Goal: Transaction & Acquisition: Purchase product/service

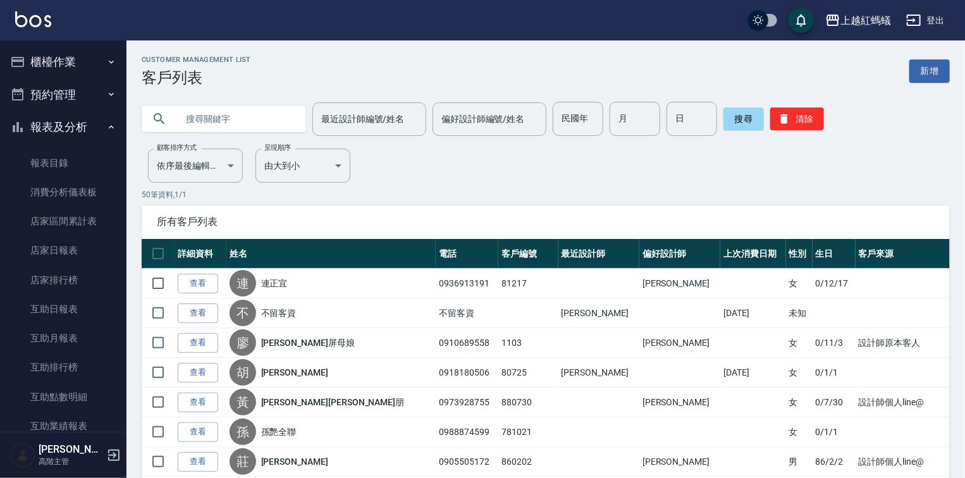
click at [63, 65] on button "櫃檯作業" at bounding box center [63, 62] width 116 height 33
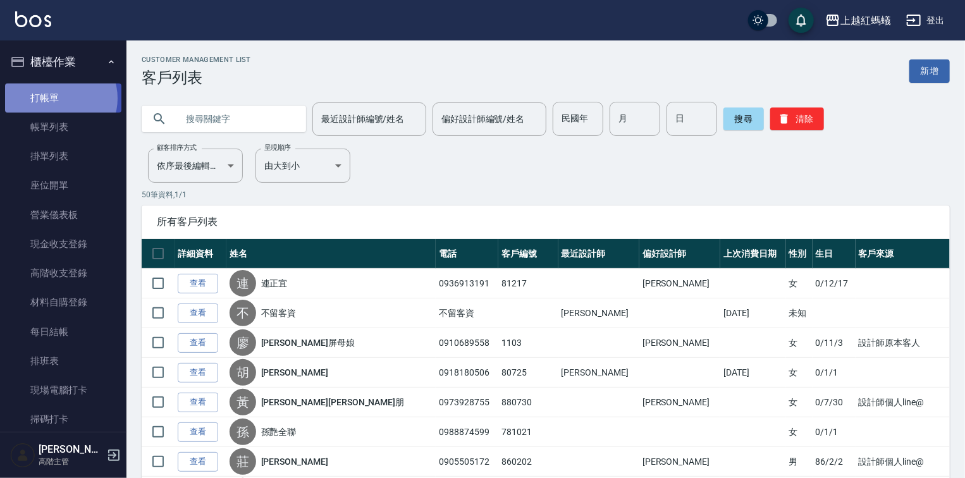
click at [60, 98] on link "打帳單" at bounding box center [63, 98] width 116 height 29
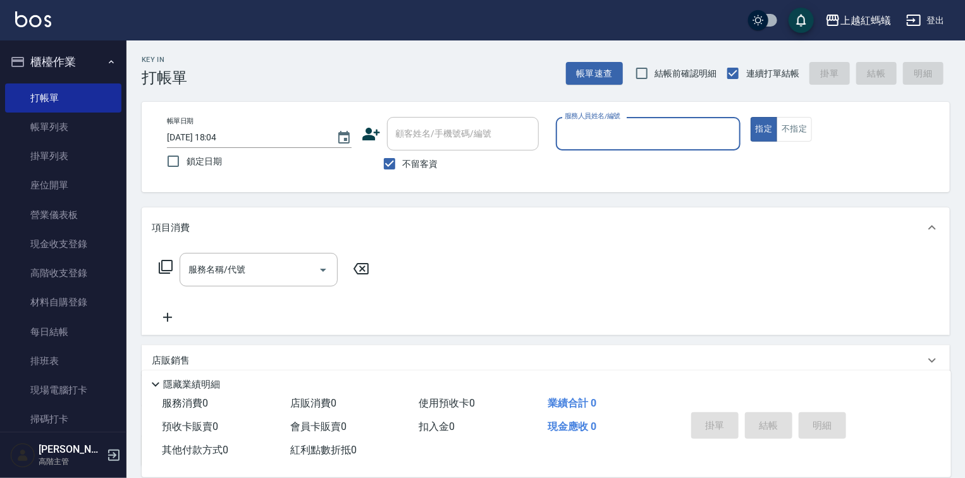
click at [622, 129] on input "服務人員姓名/編號" at bounding box center [648, 134] width 173 height 22
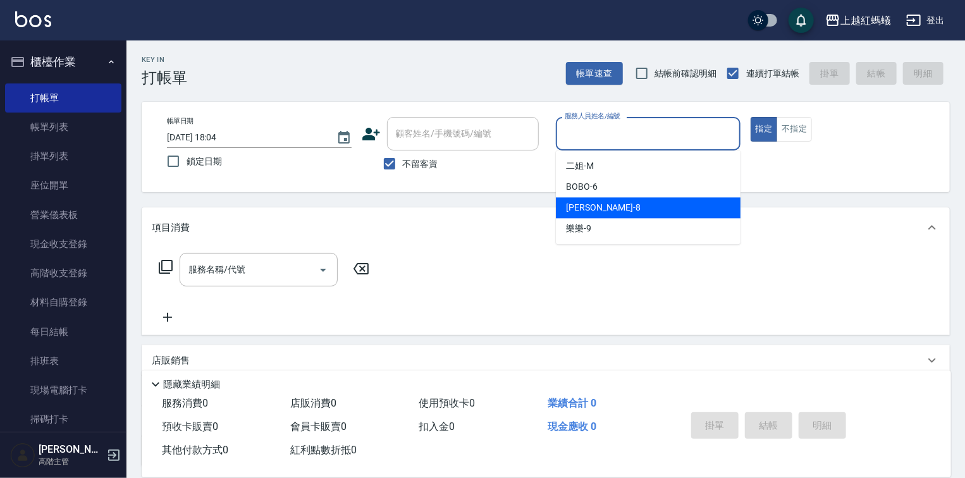
click at [586, 210] on span "[PERSON_NAME] -8" at bounding box center [603, 207] width 75 height 13
type input "[PERSON_NAME]-8"
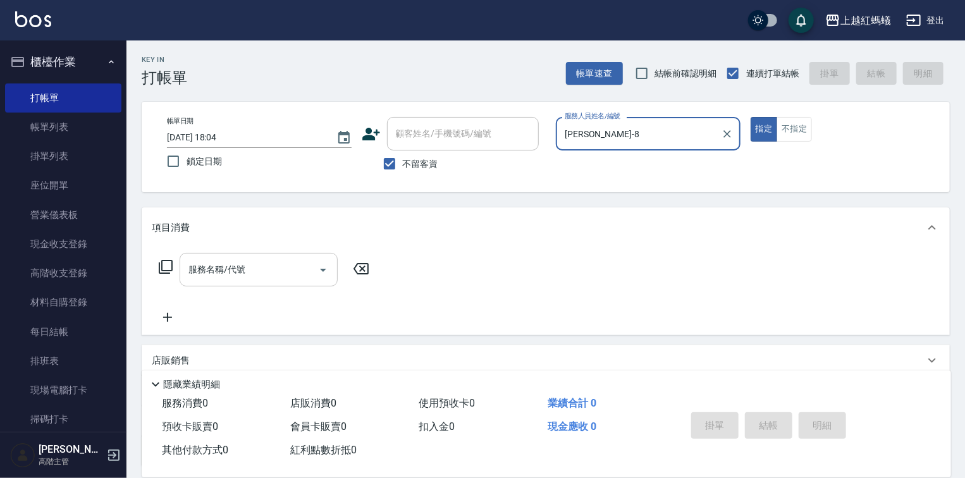
click at [295, 260] on input "服務名稱/代號" at bounding box center [249, 270] width 128 height 22
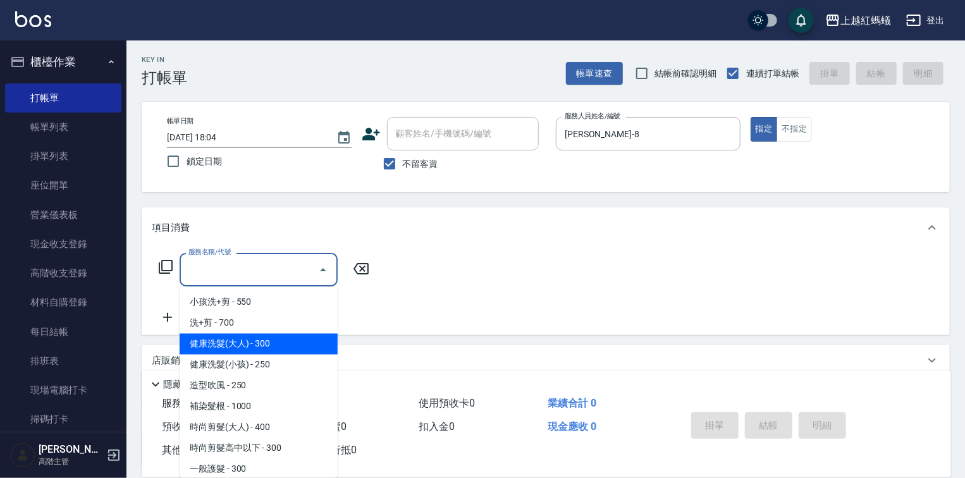
click at [283, 339] on span "健康洗髮(大人) - 300" at bounding box center [259, 344] width 158 height 21
type input "健康洗髮(大人)(201)"
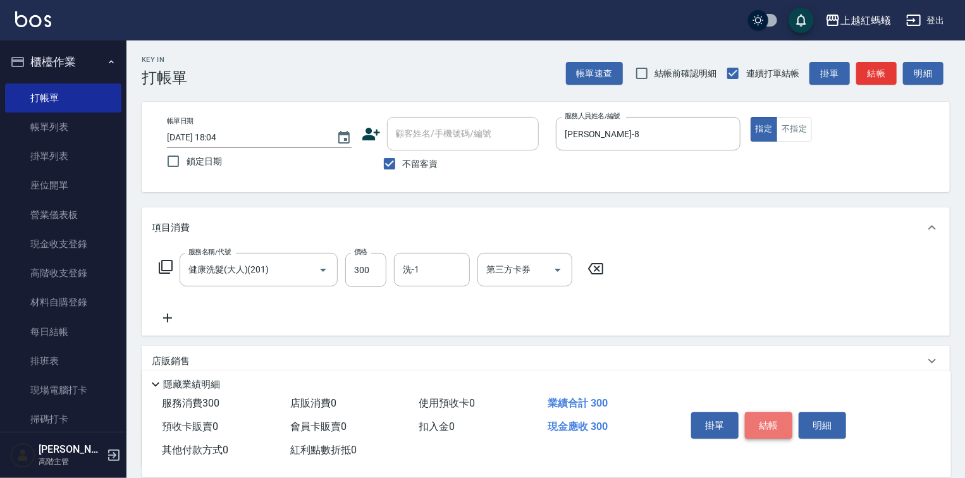
click at [761, 416] on button "結帳" at bounding box center [768, 425] width 47 height 27
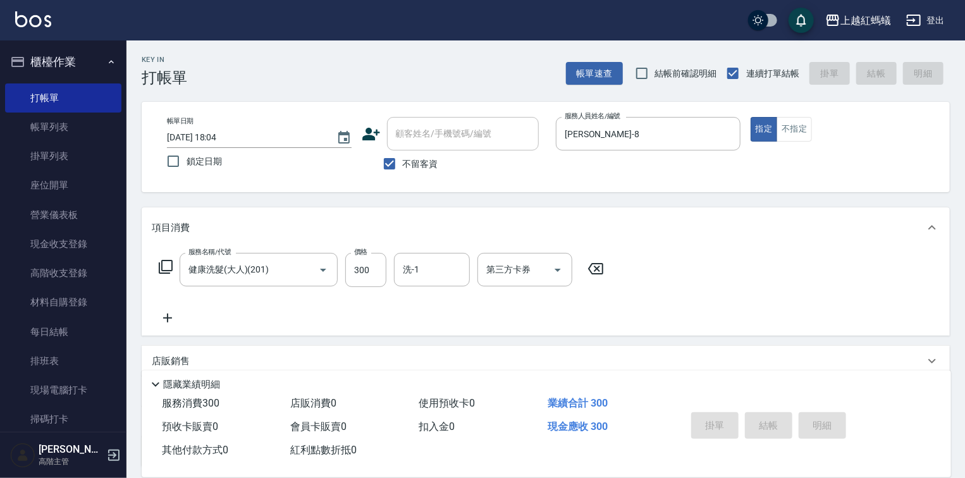
type input "[DATE] 18:06"
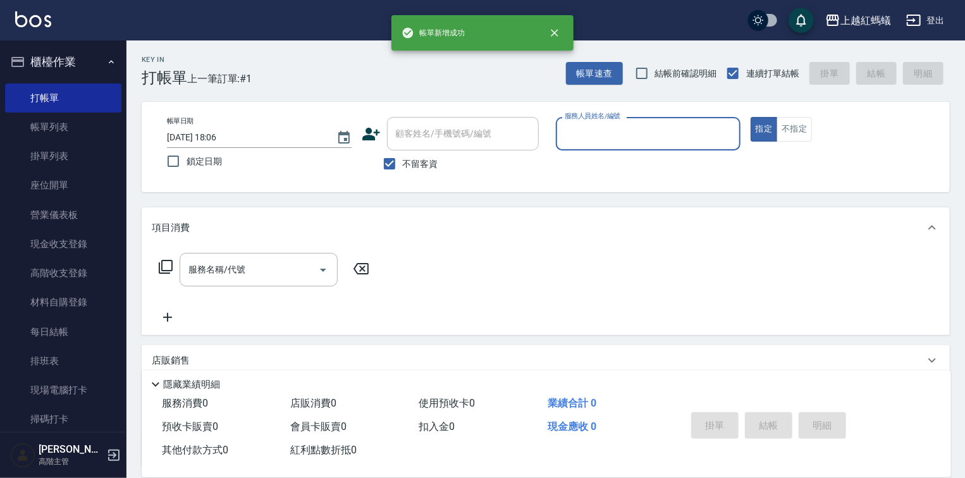
click at [614, 132] on input "服務人員姓名/編號" at bounding box center [648, 134] width 173 height 22
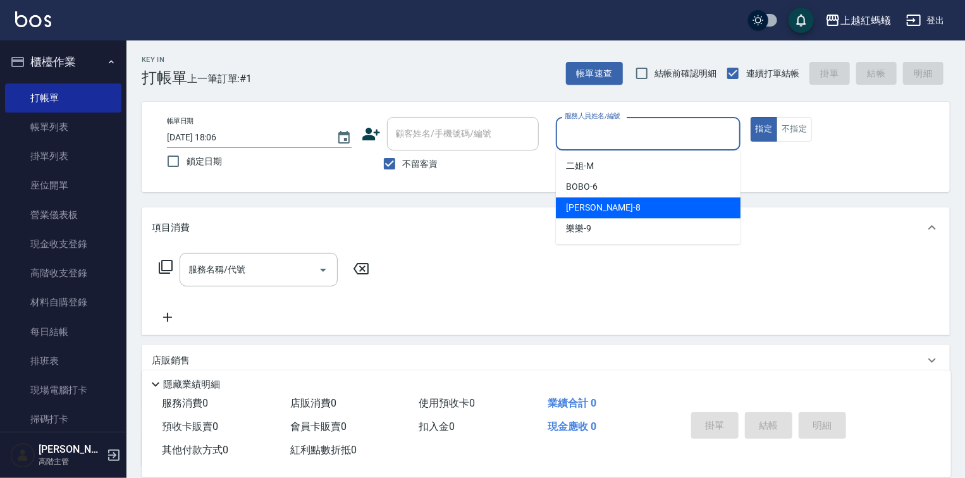
click at [617, 202] on div "[PERSON_NAME] -8" at bounding box center [648, 207] width 185 height 21
type input "[PERSON_NAME]-8"
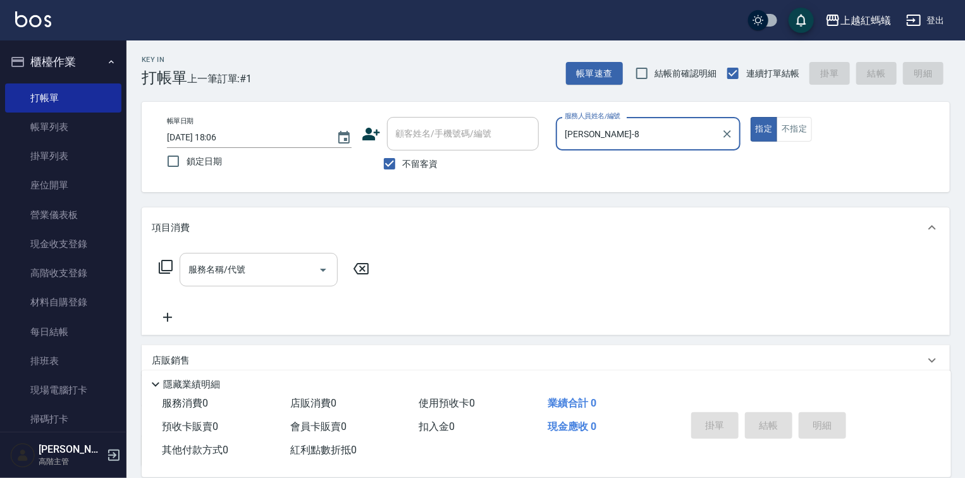
click at [250, 271] on input "服務名稱/代號" at bounding box center [249, 270] width 128 height 22
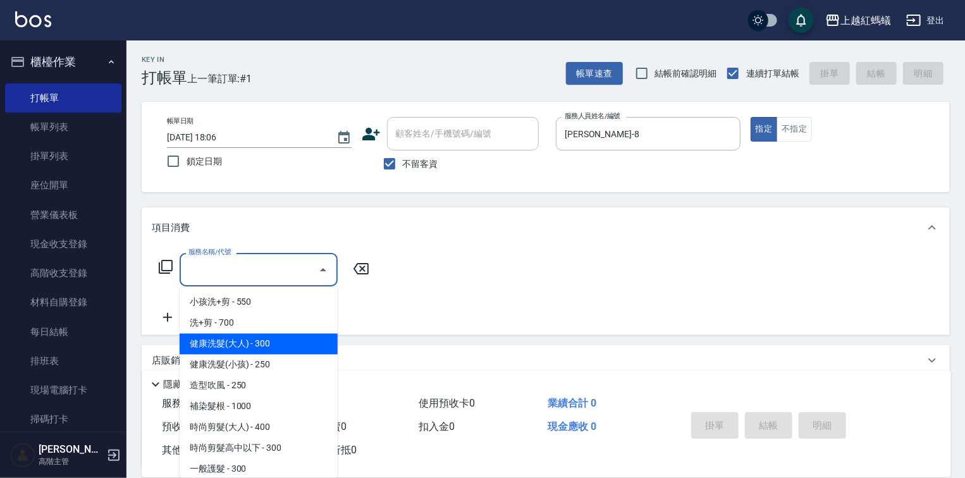
click at [311, 344] on span "健康洗髮(大人) - 300" at bounding box center [259, 344] width 158 height 21
type input "健康洗髮(大人)(201)"
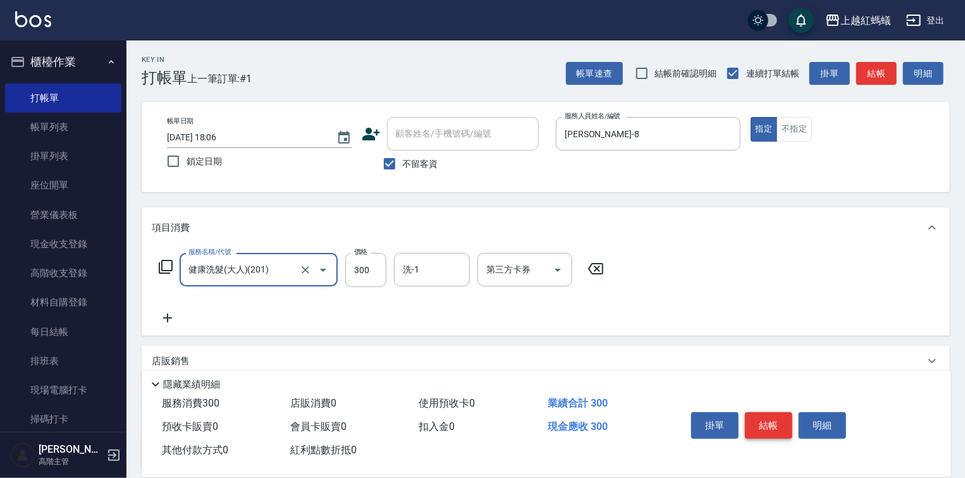
click at [772, 420] on button "結帳" at bounding box center [768, 425] width 47 height 27
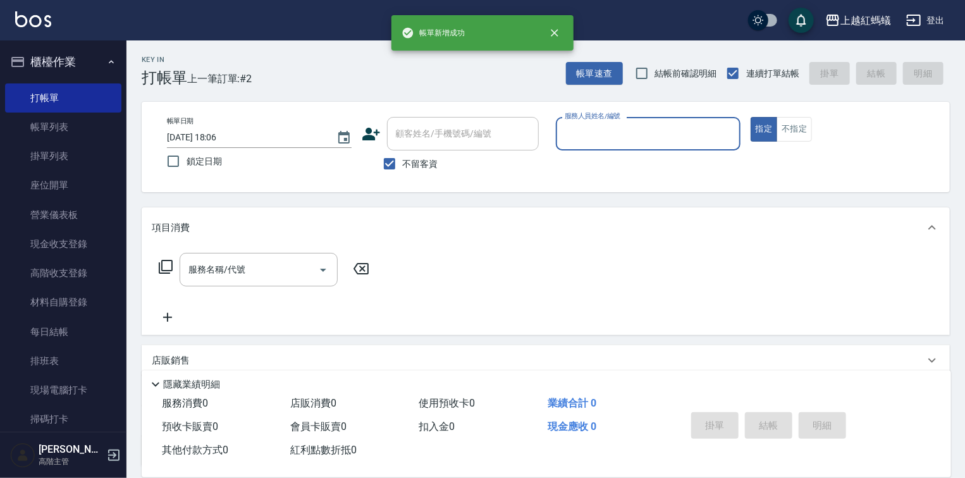
click at [610, 134] on input "服務人員姓名/編號" at bounding box center [648, 134] width 173 height 22
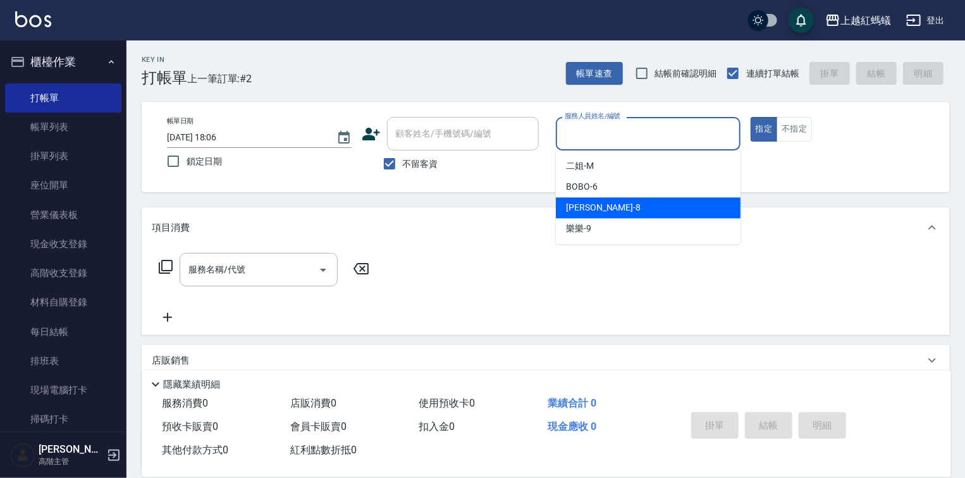
click at [634, 214] on div "[PERSON_NAME] -8" at bounding box center [648, 207] width 185 height 21
type input "[PERSON_NAME]-8"
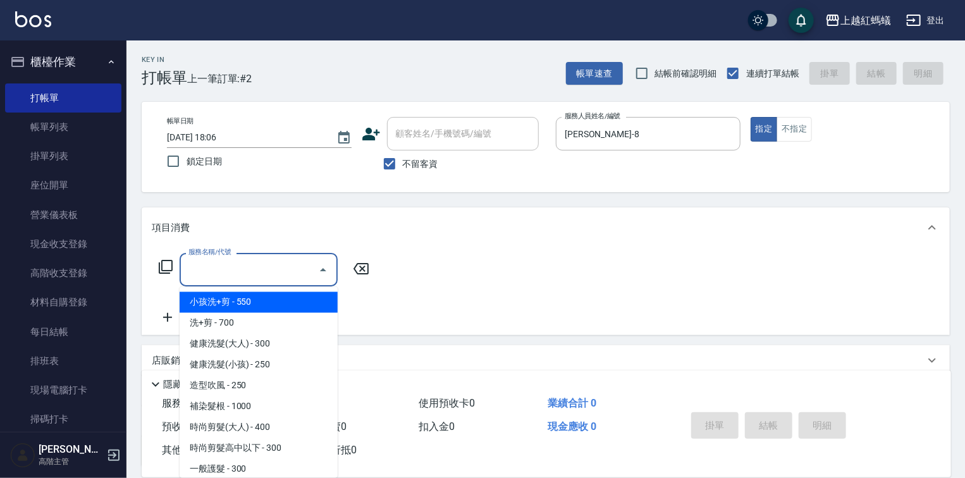
click at [288, 276] on input "服務名稱/代號" at bounding box center [249, 270] width 128 height 22
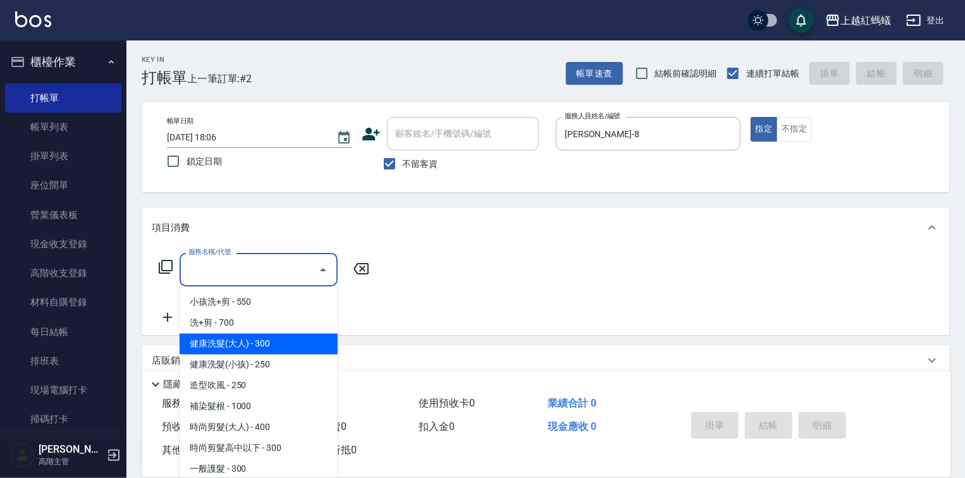
click at [280, 341] on span "健康洗髮(大人) - 300" at bounding box center [259, 344] width 158 height 21
type input "健康洗髮(大人)(201)"
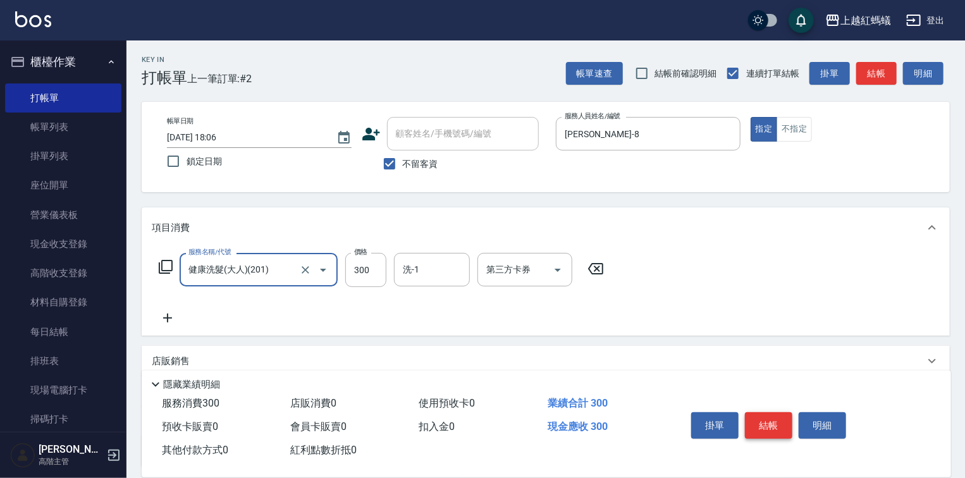
click at [753, 425] on button "結帳" at bounding box center [768, 425] width 47 height 27
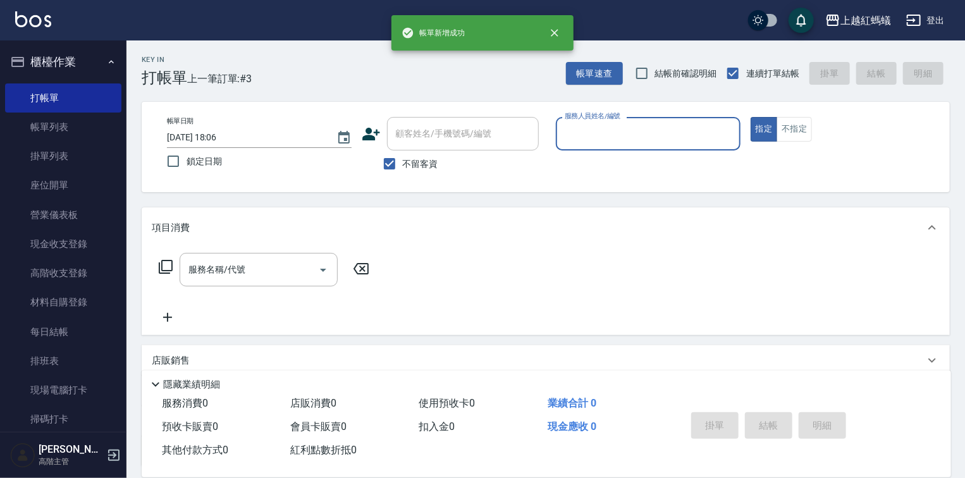
click at [599, 111] on label "服務人員姓名/編號" at bounding box center [593, 115] width 56 height 9
click at [599, 123] on input "服務人員姓名/編號" at bounding box center [648, 134] width 173 height 22
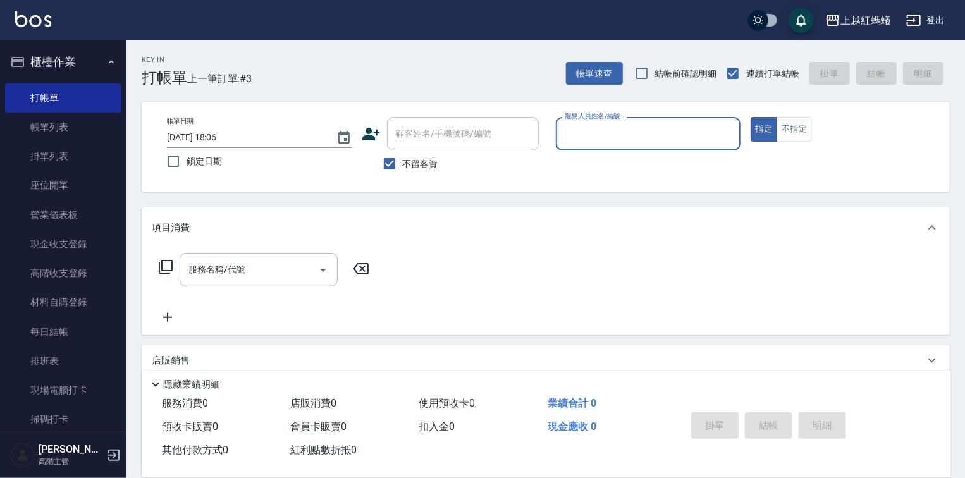
click at [610, 134] on input "服務人員姓名/編號" at bounding box center [648, 134] width 173 height 22
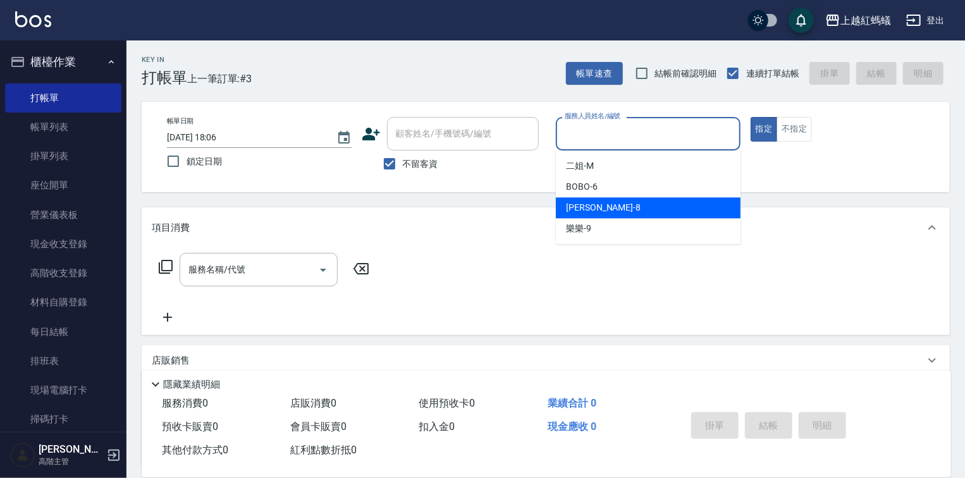
click at [602, 204] on div "[PERSON_NAME] -8" at bounding box center [648, 207] width 185 height 21
type input "[PERSON_NAME]-8"
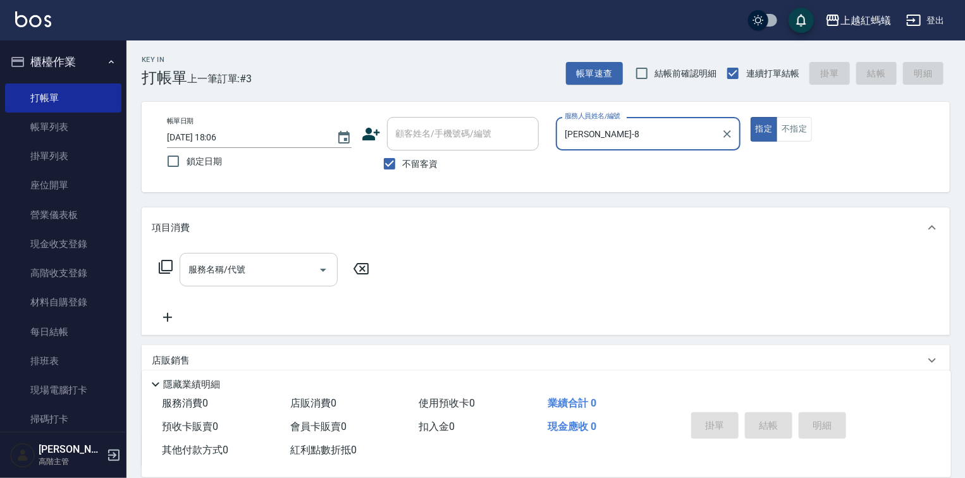
click at [312, 268] on div "服務名稱/代號" at bounding box center [259, 270] width 158 height 34
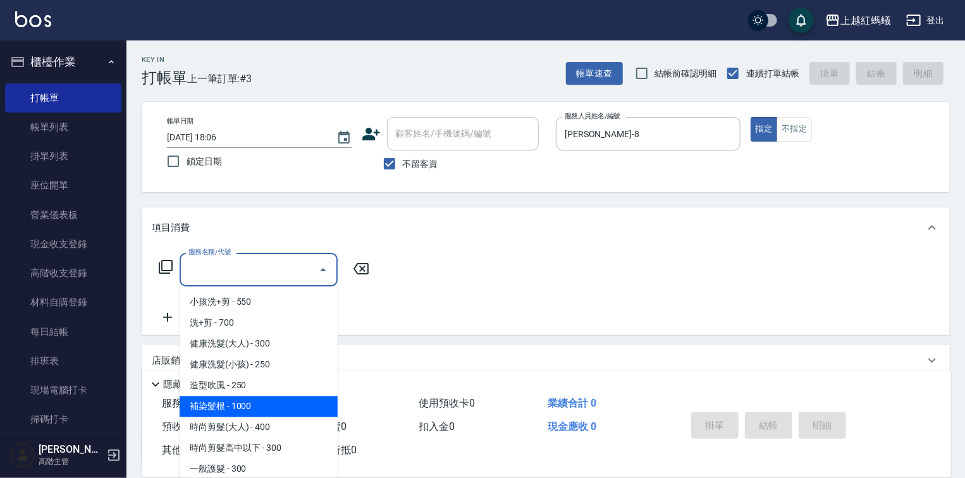
click at [257, 405] on span "補染髮根 - 1000" at bounding box center [259, 407] width 158 height 21
type input "補染髮根(204)"
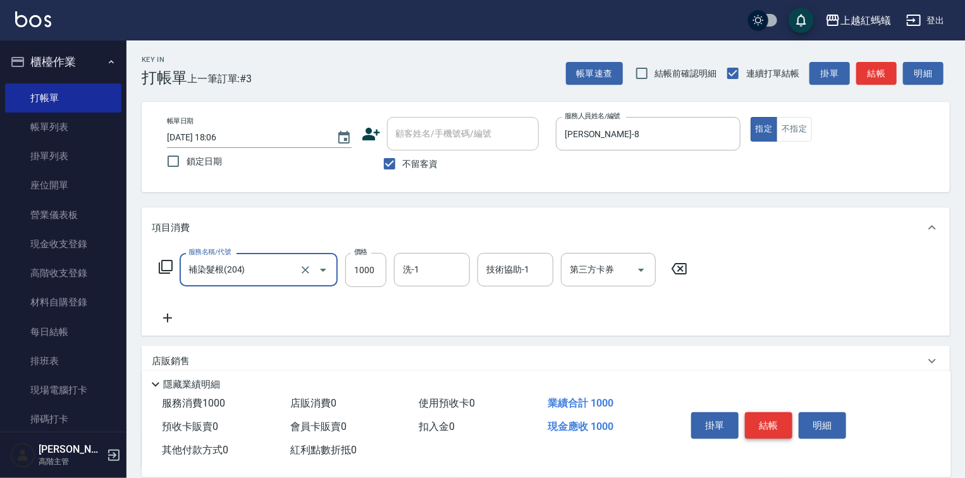
click at [776, 428] on button "結帳" at bounding box center [768, 425] width 47 height 27
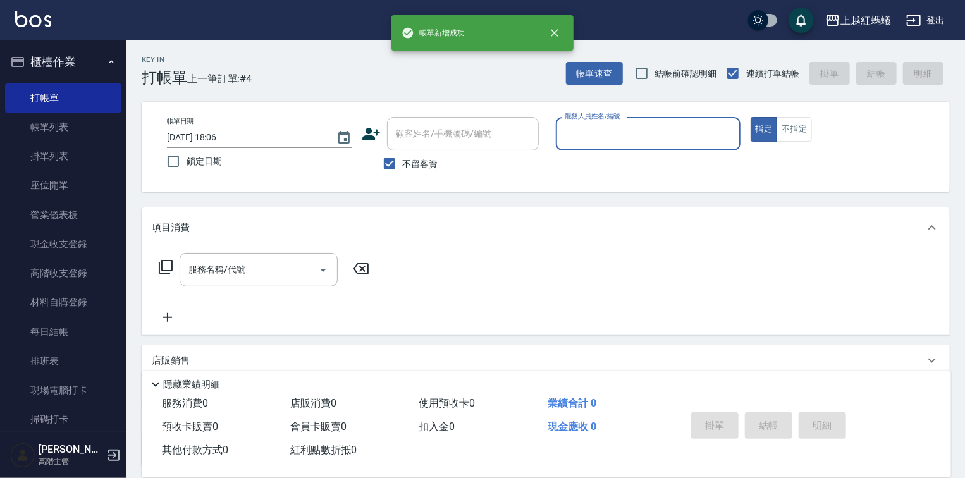
click at [595, 133] on input "服務人員姓名/編號" at bounding box center [648, 134] width 173 height 22
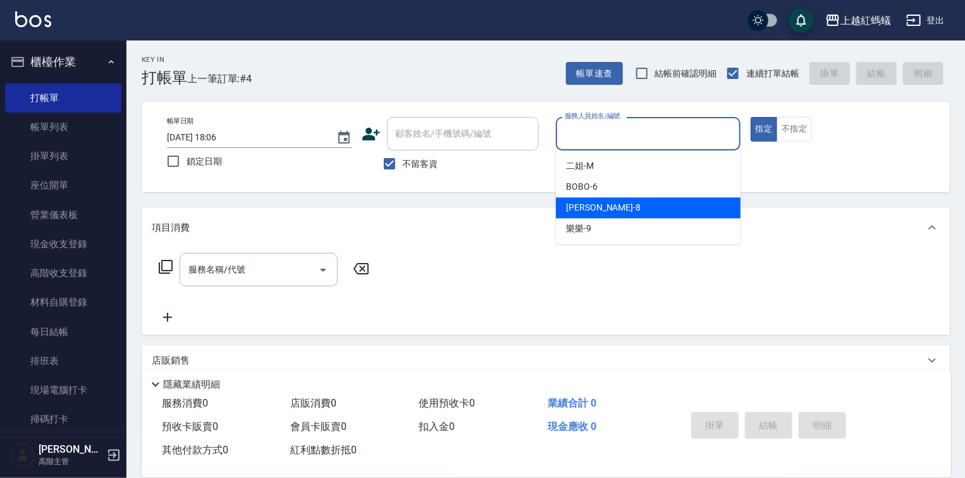
click at [612, 204] on div "[PERSON_NAME] -8" at bounding box center [648, 207] width 185 height 21
type input "[PERSON_NAME]-8"
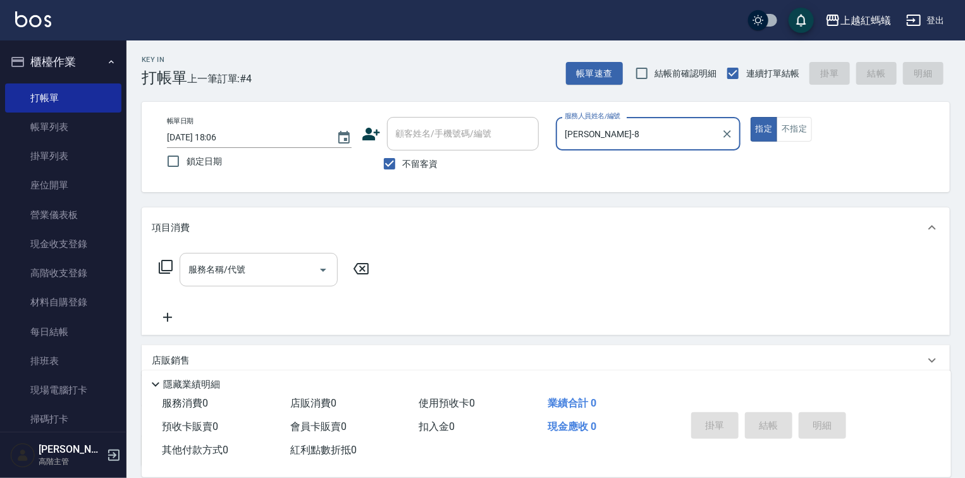
click at [287, 277] on input "服務名稱/代號" at bounding box center [249, 270] width 128 height 22
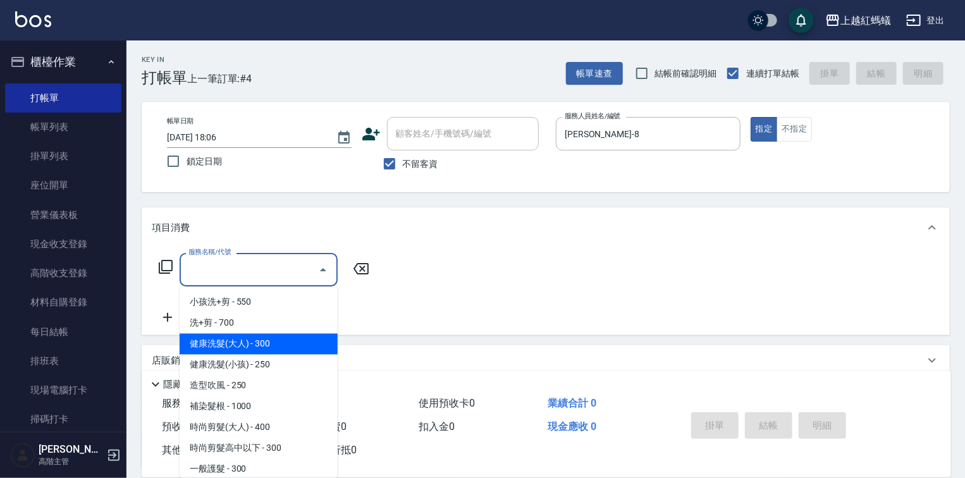
drag, startPoint x: 288, startPoint y: 350, endPoint x: 362, endPoint y: 357, distance: 74.3
click at [288, 350] on span "健康洗髮(大人) - 300" at bounding box center [259, 344] width 158 height 21
type input "健康洗髮(大人)(201)"
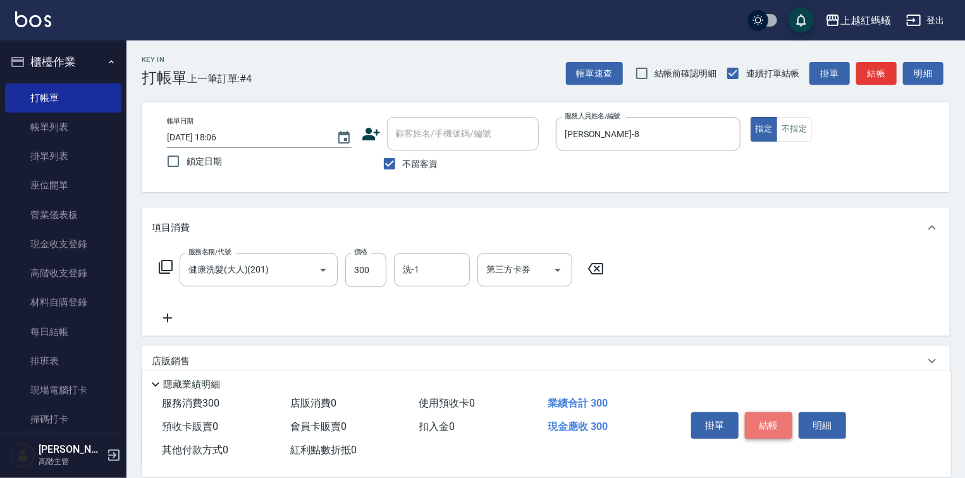
click at [772, 423] on button "結帳" at bounding box center [768, 425] width 47 height 27
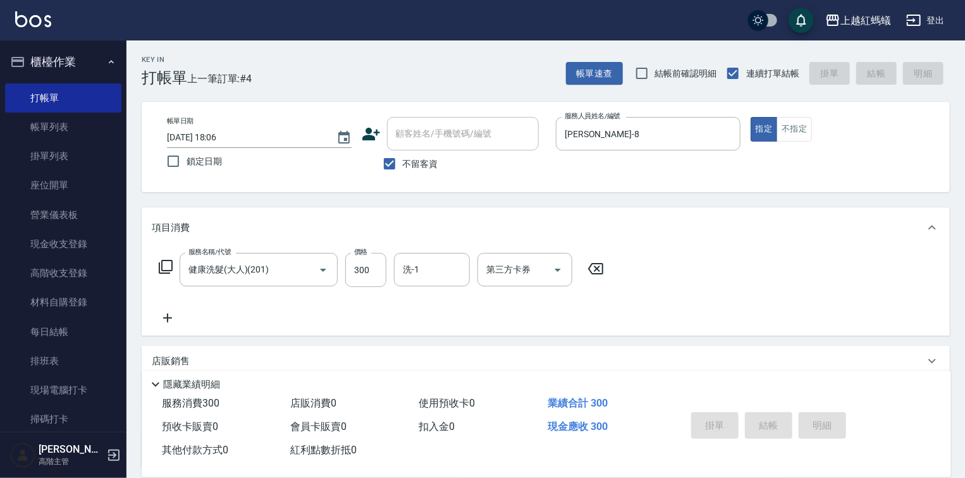
type input "[DATE] 18:07"
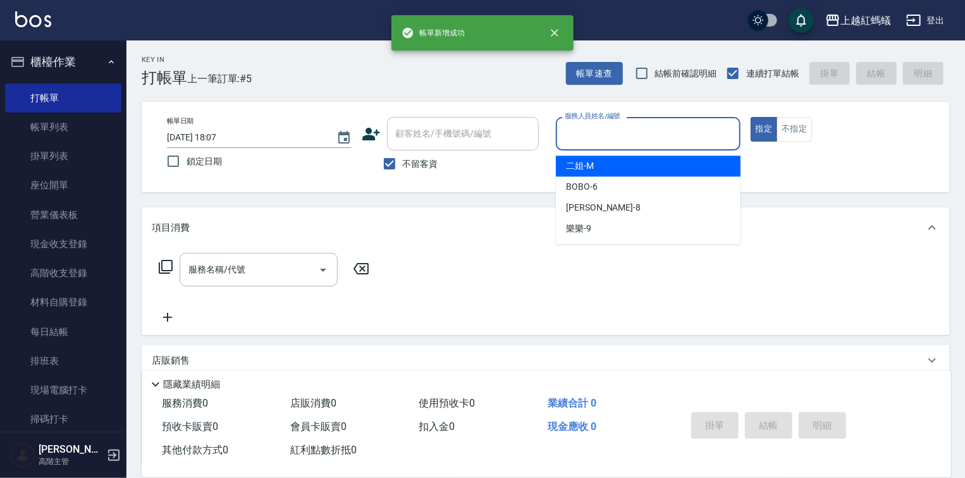
drag, startPoint x: 600, startPoint y: 127, endPoint x: 617, endPoint y: 185, distance: 60.8
click at [600, 130] on input "服務人員姓名/編號" at bounding box center [648, 134] width 173 height 22
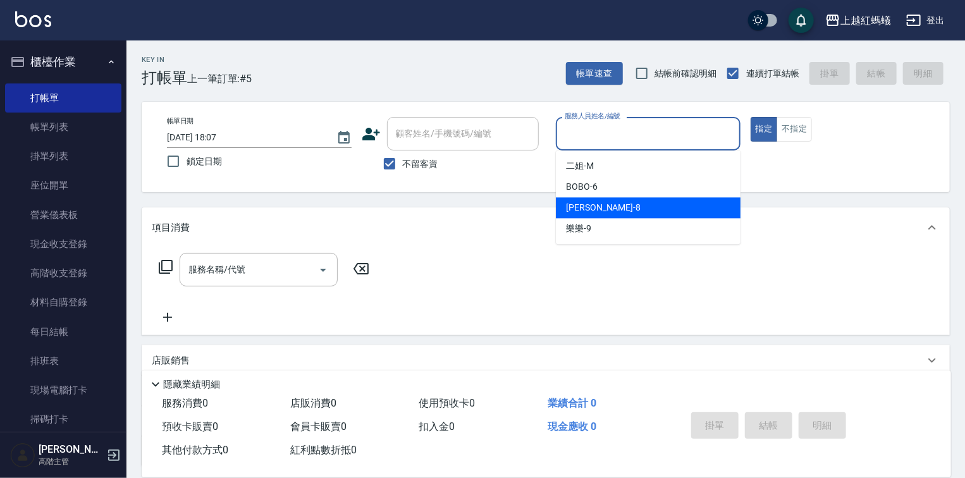
click at [625, 206] on div "[PERSON_NAME] -8" at bounding box center [648, 207] width 185 height 21
type input "[PERSON_NAME]-8"
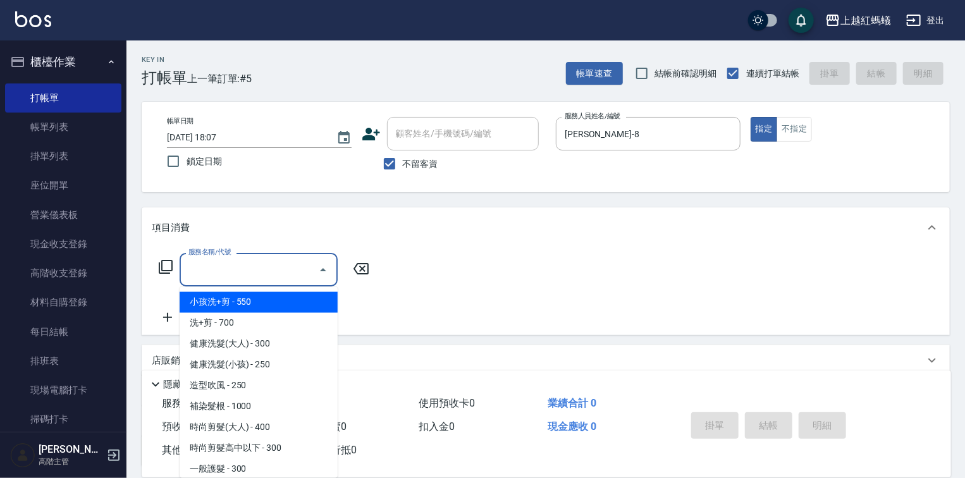
click at [287, 275] on input "服務名稱/代號" at bounding box center [249, 270] width 128 height 22
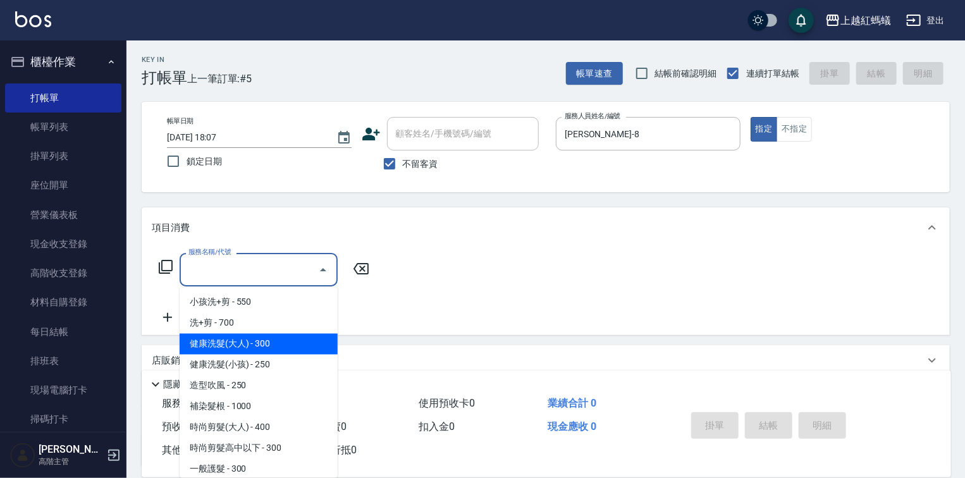
click at [307, 346] on span "健康洗髮(大人) - 300" at bounding box center [259, 344] width 158 height 21
type input "健康洗髮(大人)(201)"
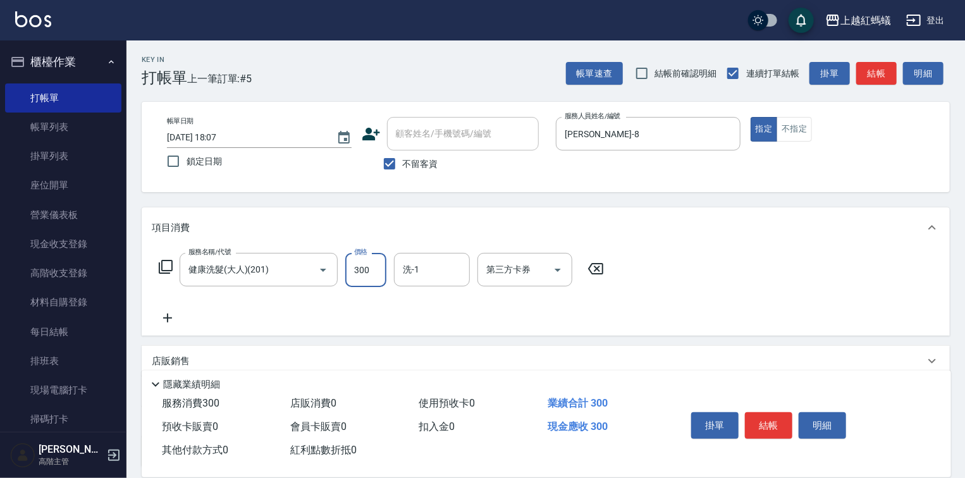
click at [365, 276] on input "300" at bounding box center [365, 270] width 41 height 34
click at [367, 261] on input "6650" at bounding box center [365, 270] width 41 height 34
type input "650"
click at [755, 412] on button "結帳" at bounding box center [768, 425] width 47 height 27
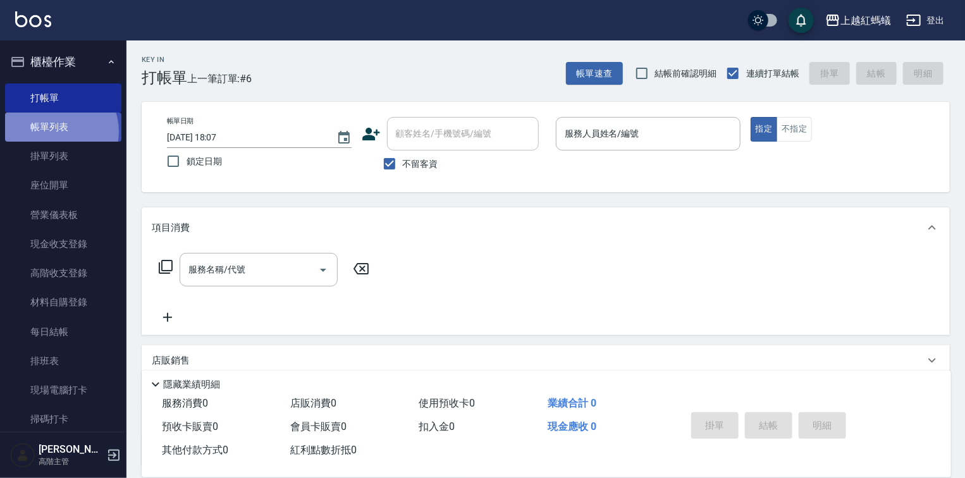
click at [56, 132] on link "帳單列表" at bounding box center [63, 127] width 116 height 29
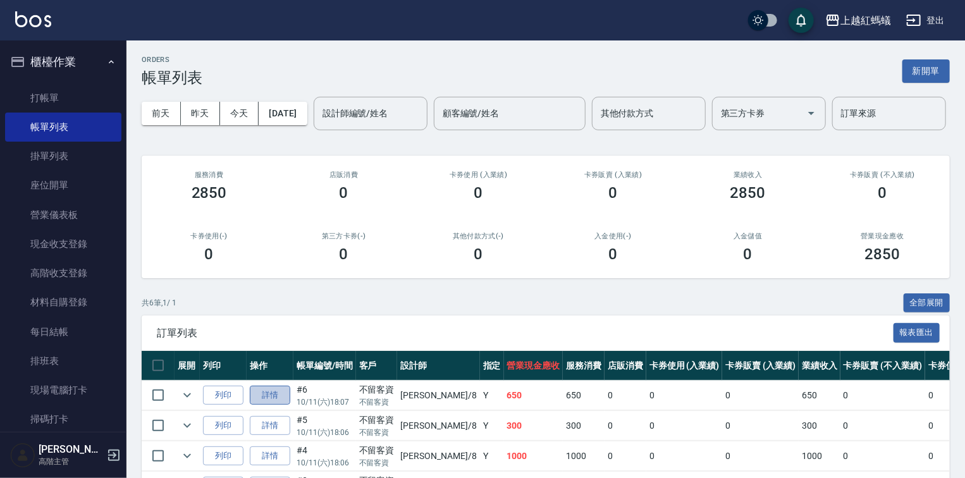
click at [273, 406] on link "詳情" at bounding box center [270, 396] width 40 height 20
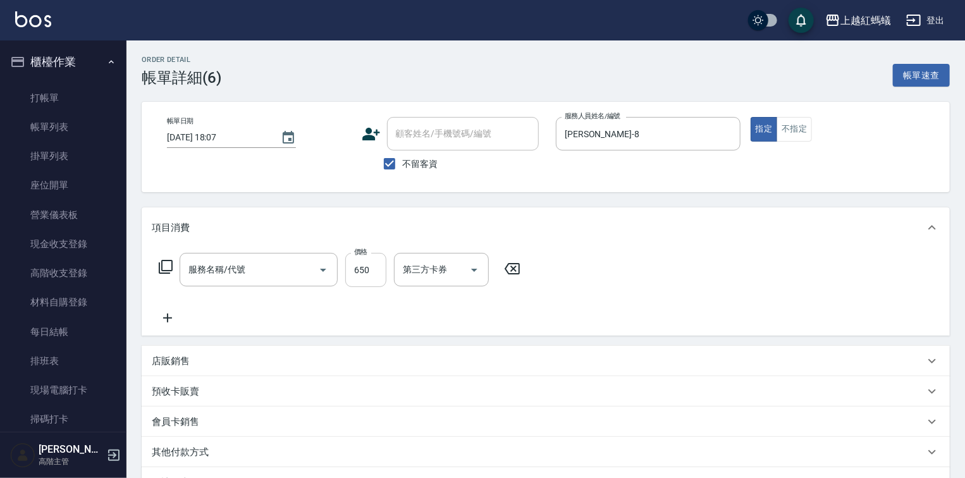
checkbox input "true"
type input "[PERSON_NAME]-8"
click at [349, 262] on input "650" at bounding box center [365, 270] width 41 height 34
type input "健康洗髮(大人)(201)"
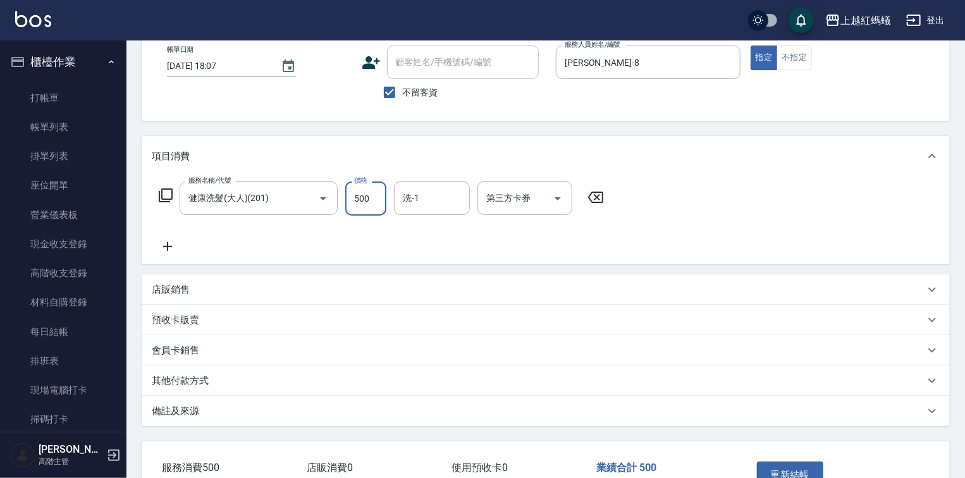
scroll to position [152, 0]
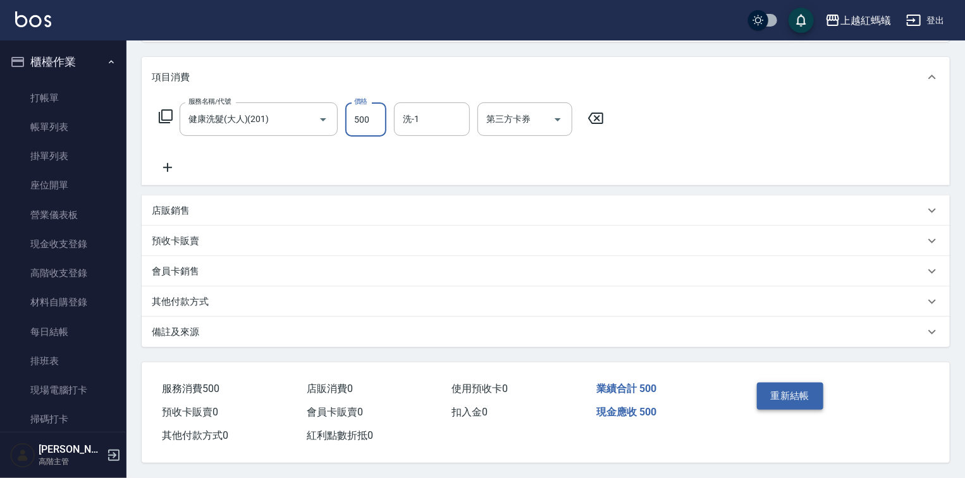
type input "500"
click at [808, 397] on button "重新結帳" at bounding box center [790, 396] width 67 height 27
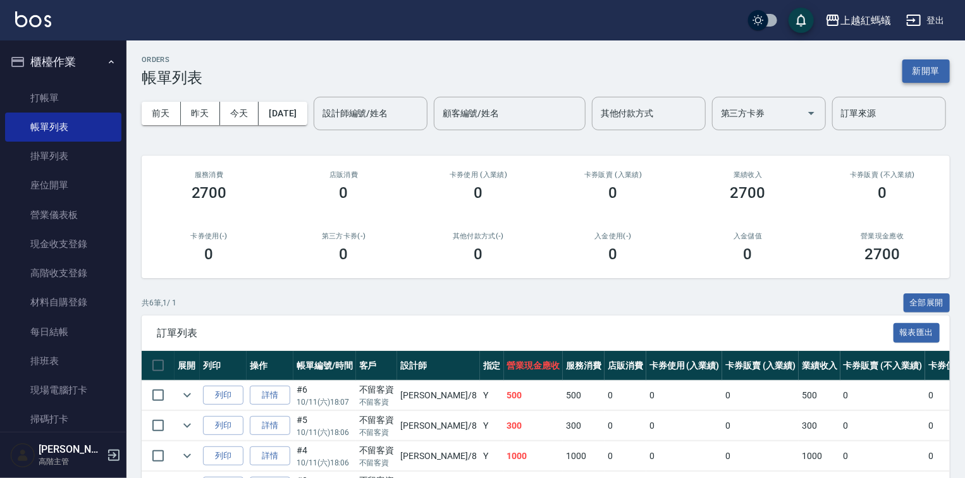
click at [927, 68] on button "新開單" at bounding box center [926, 70] width 47 height 23
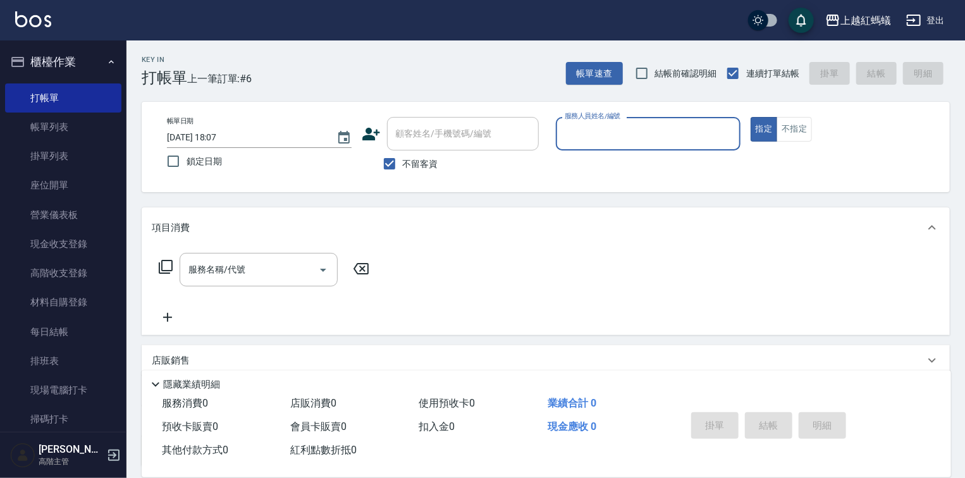
click at [617, 135] on input "服務人員姓名/編號" at bounding box center [648, 134] width 173 height 22
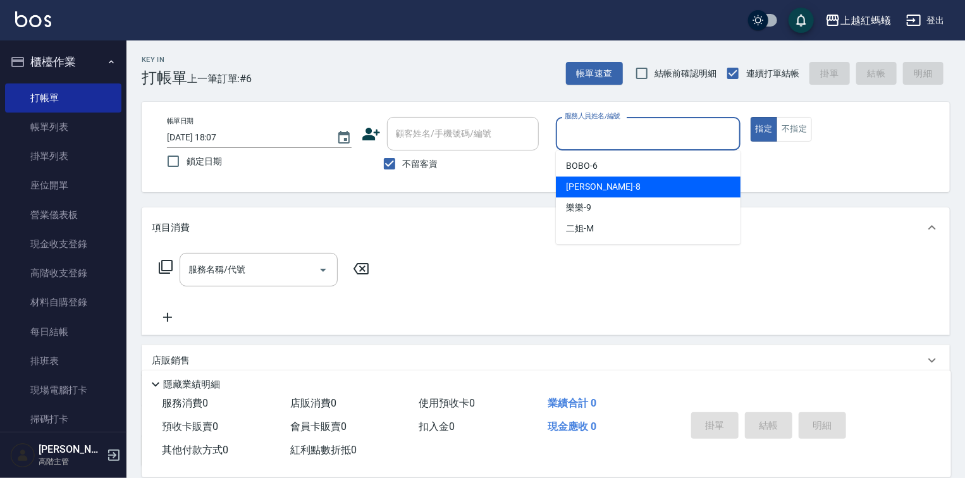
click at [607, 182] on div "[PERSON_NAME] -8" at bounding box center [648, 186] width 185 height 21
type input "[PERSON_NAME]-8"
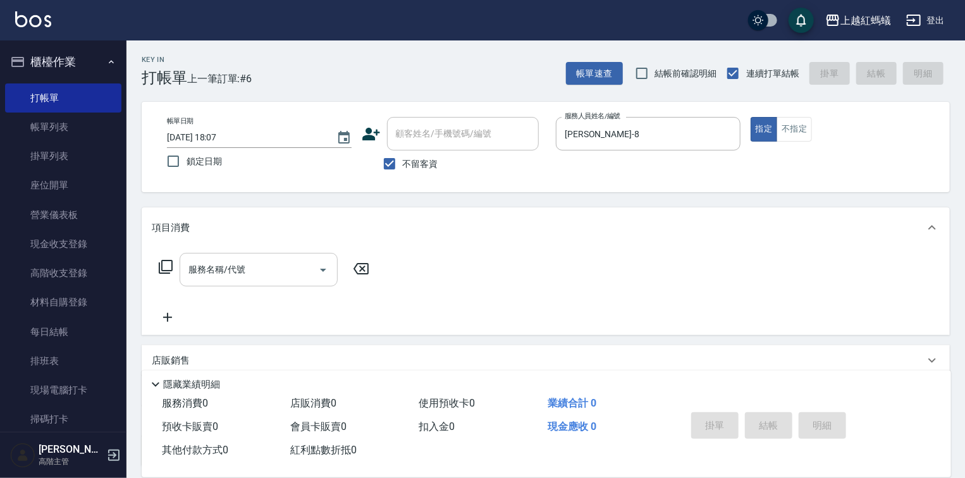
drag, startPoint x: 288, startPoint y: 251, endPoint x: 273, endPoint y: 286, distance: 38.5
click at [273, 286] on div "服務名稱/代號 服務名稱/代號" at bounding box center [546, 291] width 808 height 87
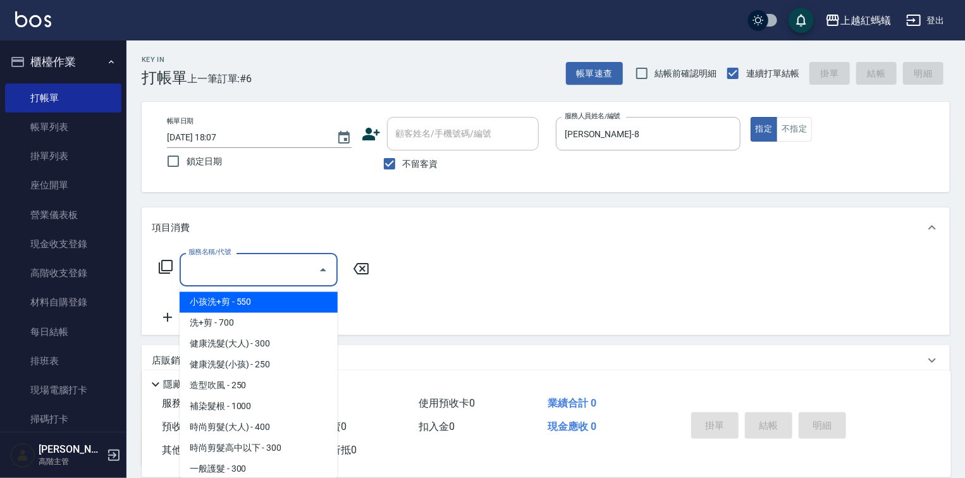
click at [284, 263] on input "服務名稱/代號" at bounding box center [249, 270] width 128 height 22
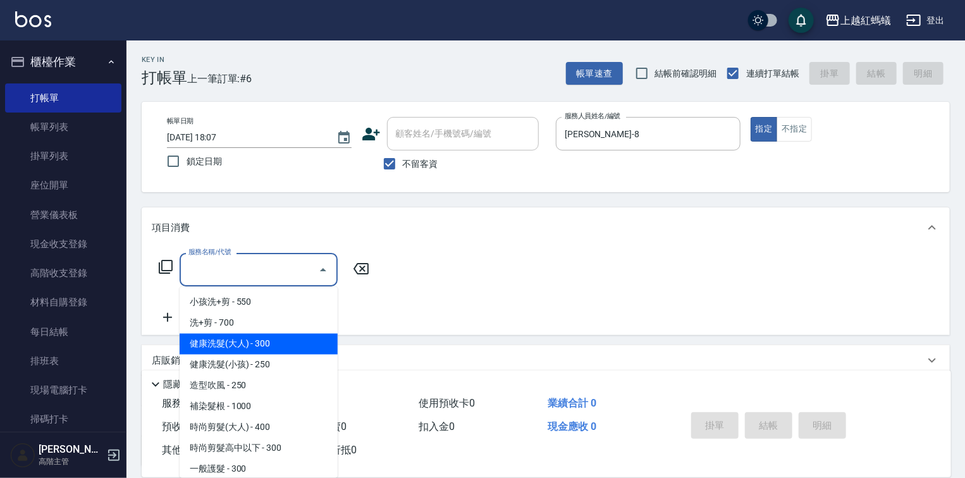
click at [284, 344] on span "健康洗髮(大人) - 300" at bounding box center [259, 344] width 158 height 21
type input "健康洗髮(大人)(201)"
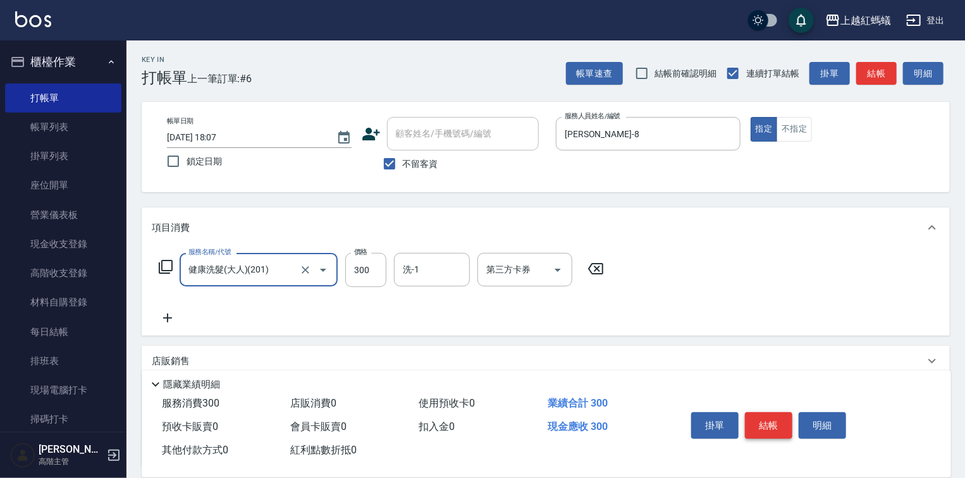
click at [775, 421] on button "結帳" at bounding box center [768, 425] width 47 height 27
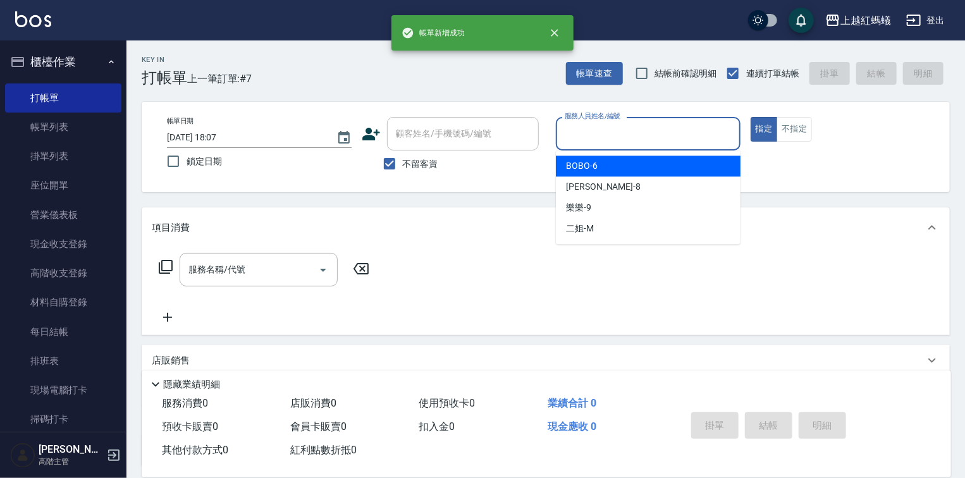
click at [671, 129] on input "服務人員姓名/編號" at bounding box center [648, 134] width 173 height 22
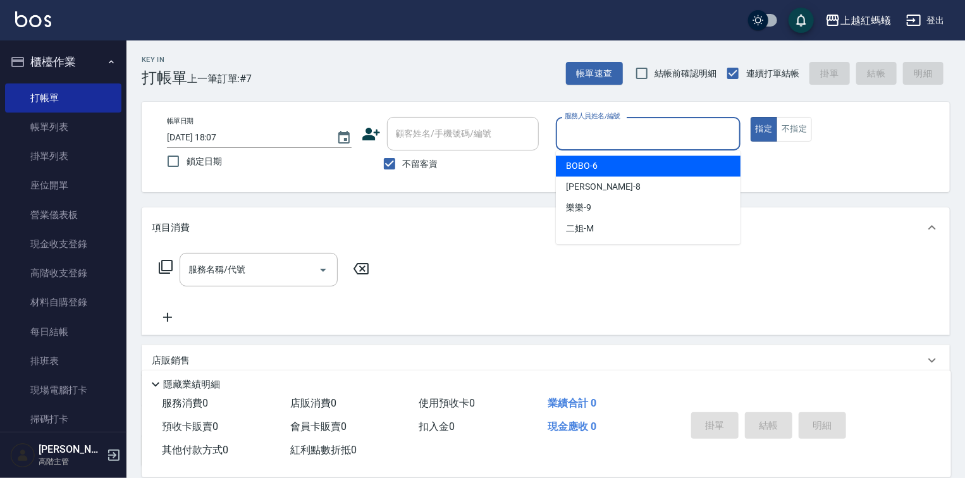
click at [643, 165] on div "BOBO -6" at bounding box center [648, 166] width 185 height 21
type input "BOBO-6"
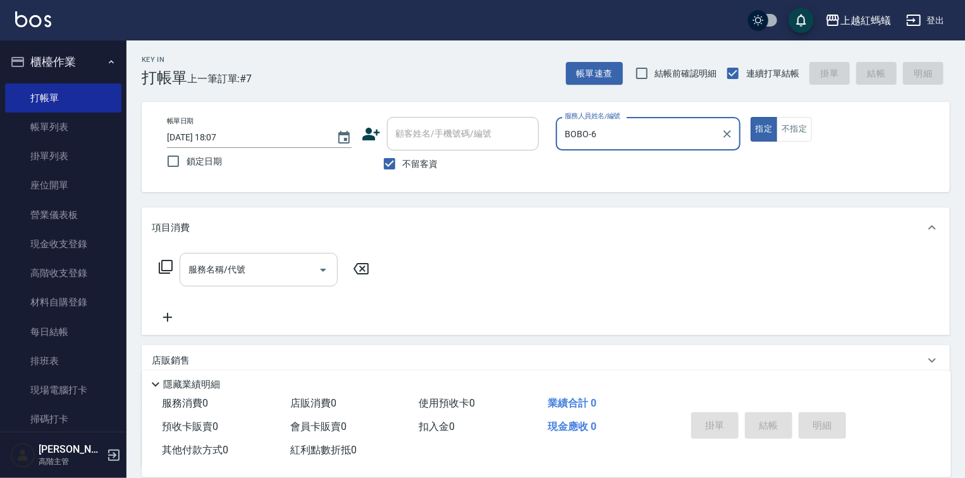
click at [307, 264] on input "服務名稱/代號" at bounding box center [249, 270] width 128 height 22
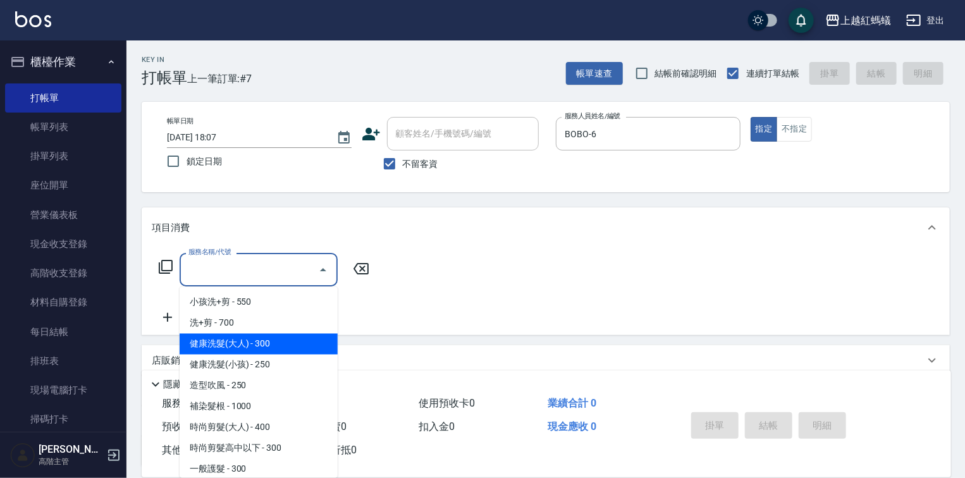
click at [301, 335] on span "健康洗髮(大人) - 300" at bounding box center [259, 344] width 158 height 21
type input "健康洗髮(大人)(201)"
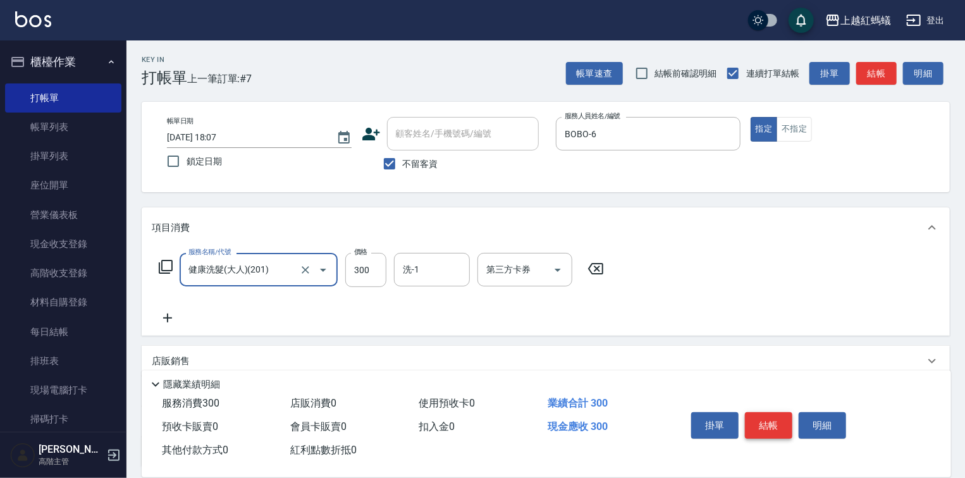
click at [760, 412] on button "結帳" at bounding box center [768, 425] width 47 height 27
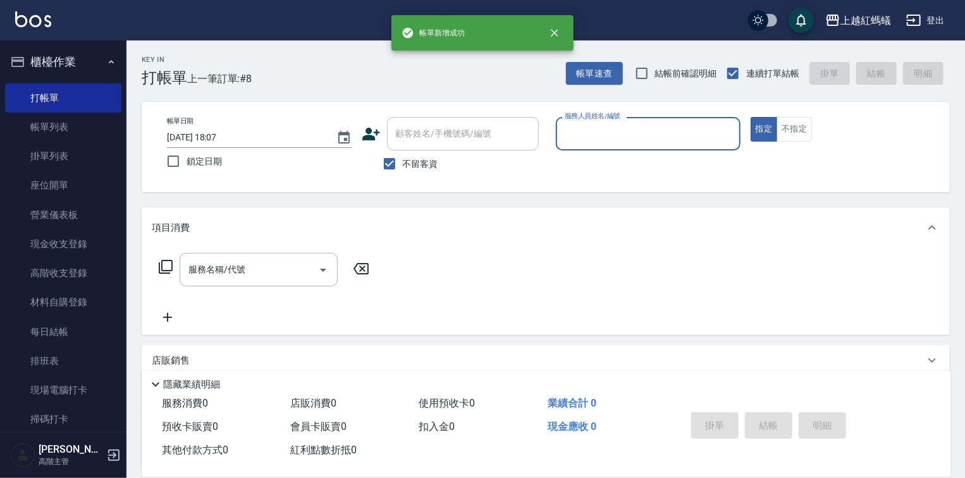
click at [625, 129] on input "服務人員姓名/編號" at bounding box center [648, 134] width 173 height 22
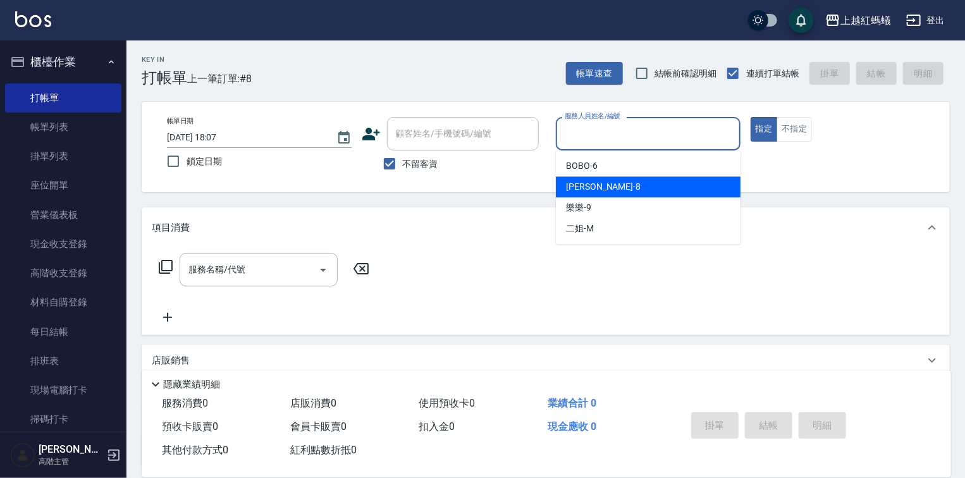
click at [614, 189] on div "[PERSON_NAME] -8" at bounding box center [648, 186] width 185 height 21
type input "[PERSON_NAME]-8"
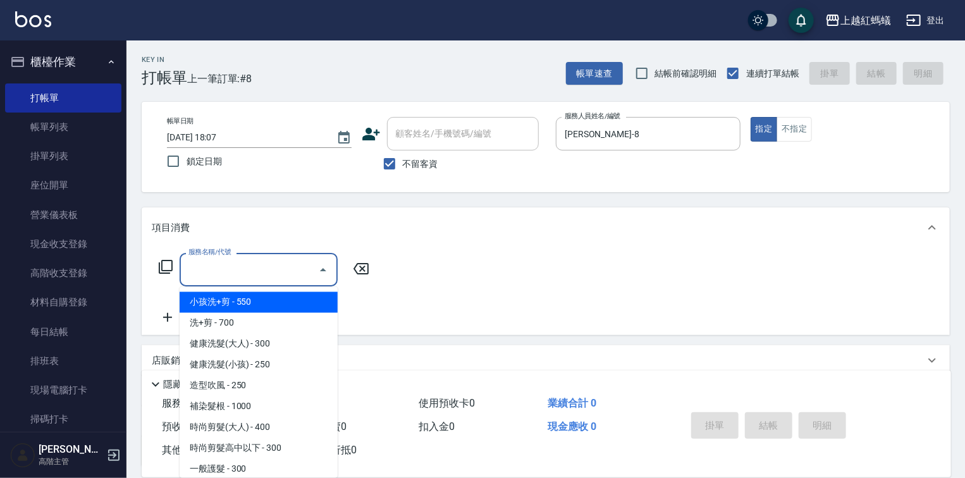
click at [290, 266] on input "服務名稱/代號" at bounding box center [249, 270] width 128 height 22
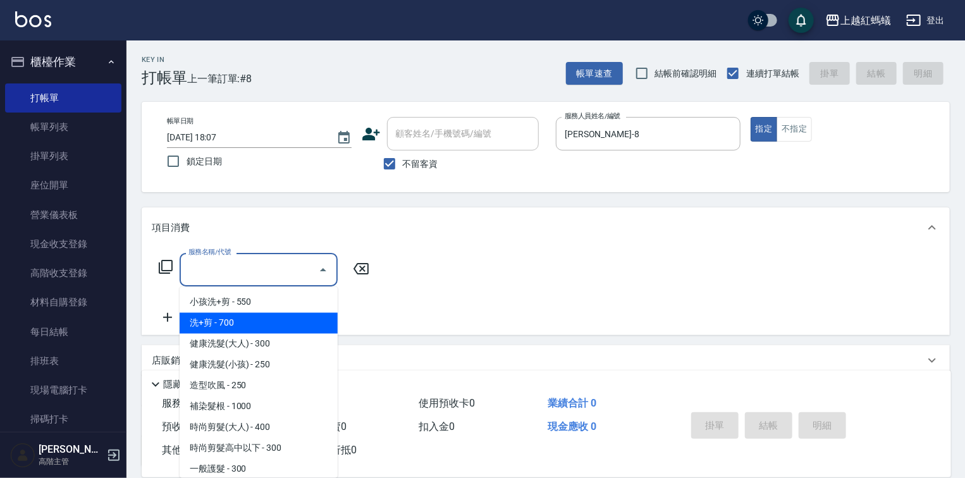
click at [237, 327] on span "洗+剪 - 700" at bounding box center [259, 323] width 158 height 21
type input "洗+剪(200)"
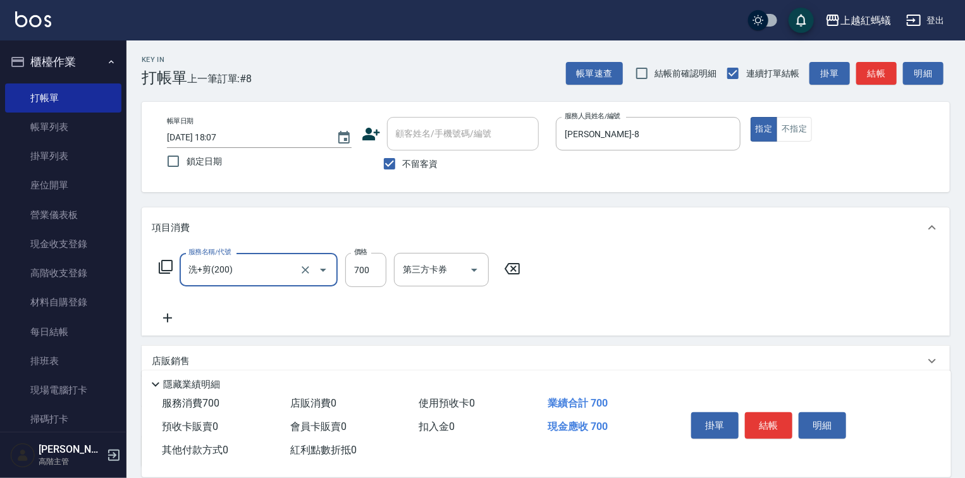
click at [772, 420] on button "結帳" at bounding box center [768, 425] width 47 height 27
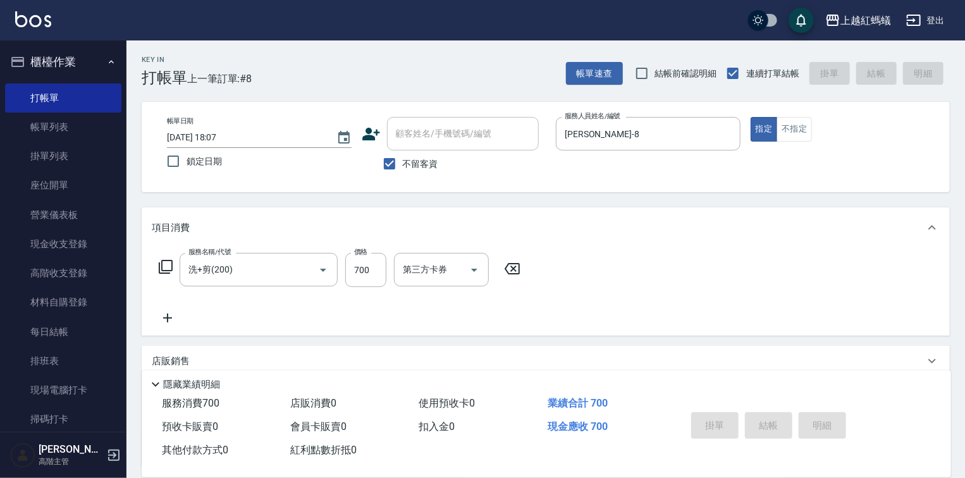
type input "[DATE] 18:08"
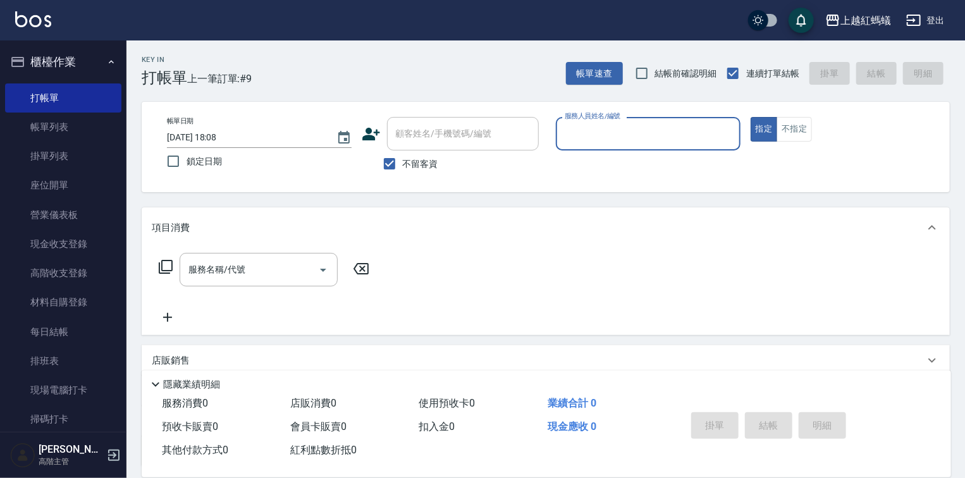
drag, startPoint x: 622, startPoint y: 147, endPoint x: 620, endPoint y: 163, distance: 16.0
click at [622, 149] on div "服務人員姓名/編號" at bounding box center [648, 134] width 185 height 34
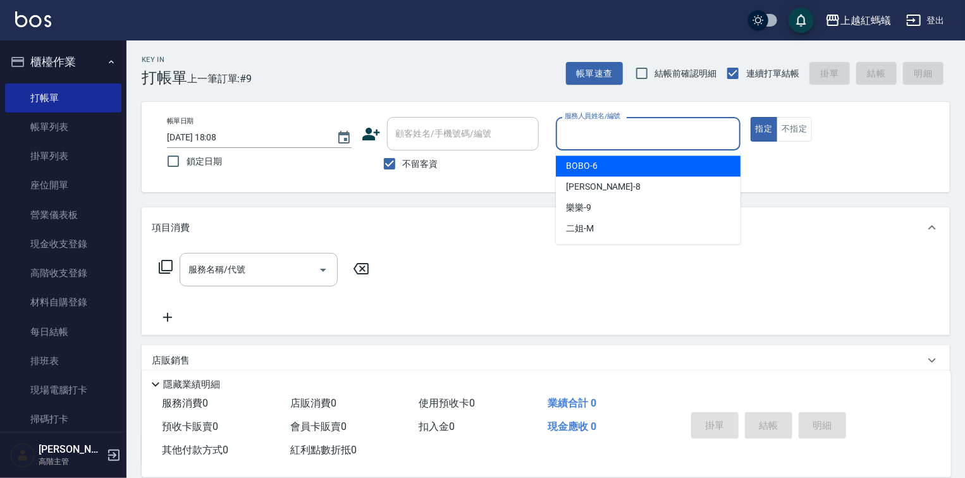
click at [624, 128] on input "服務人員姓名/編號" at bounding box center [648, 134] width 173 height 22
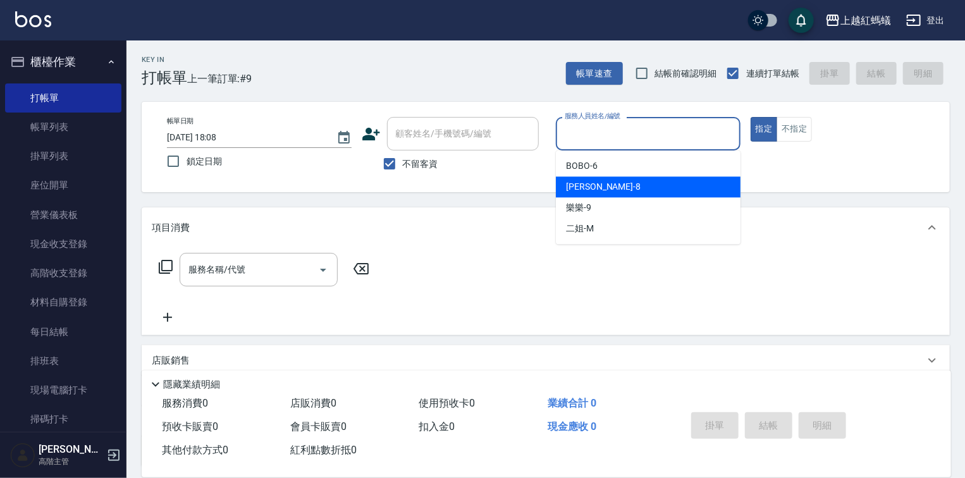
click at [621, 191] on div "[PERSON_NAME] -8" at bounding box center [648, 186] width 185 height 21
type input "[PERSON_NAME]-8"
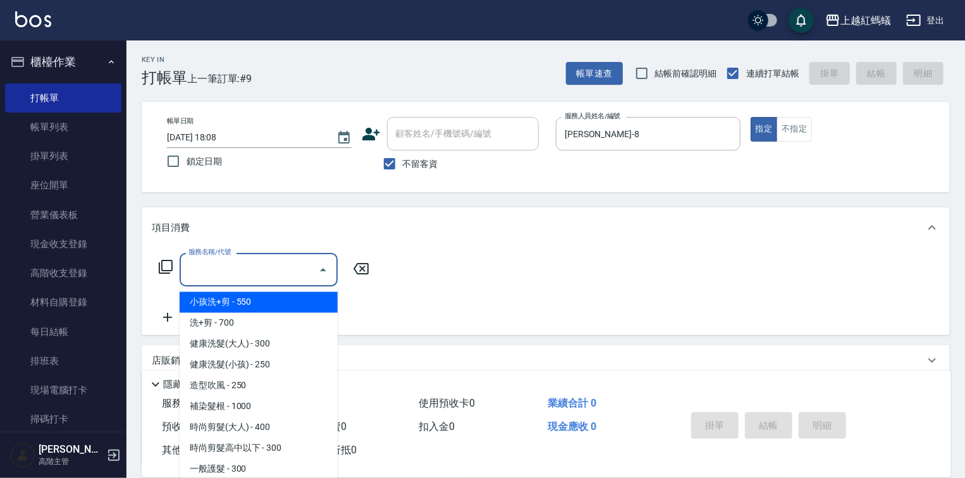
click at [280, 277] on input "服務名稱/代號" at bounding box center [249, 270] width 128 height 22
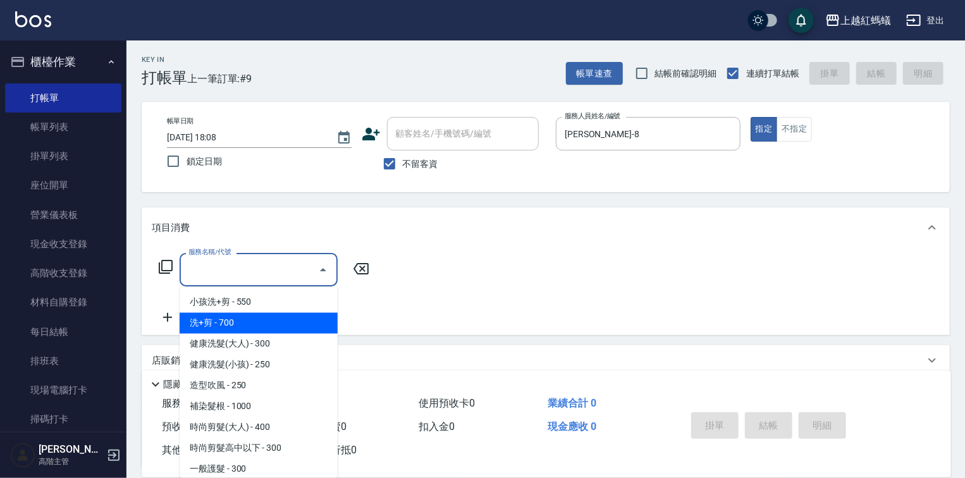
click at [228, 324] on span "洗+剪 - 700" at bounding box center [259, 323] width 158 height 21
type input "洗+剪(200)"
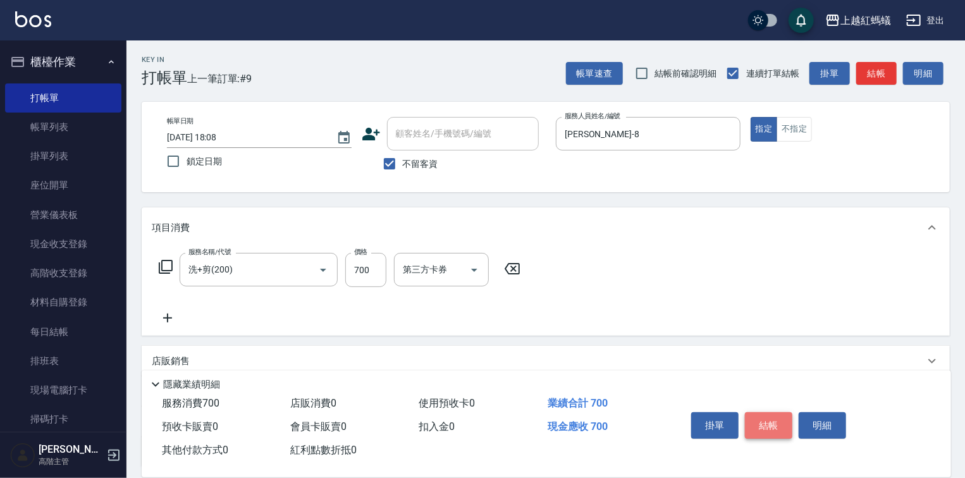
click at [781, 415] on button "結帳" at bounding box center [768, 425] width 47 height 27
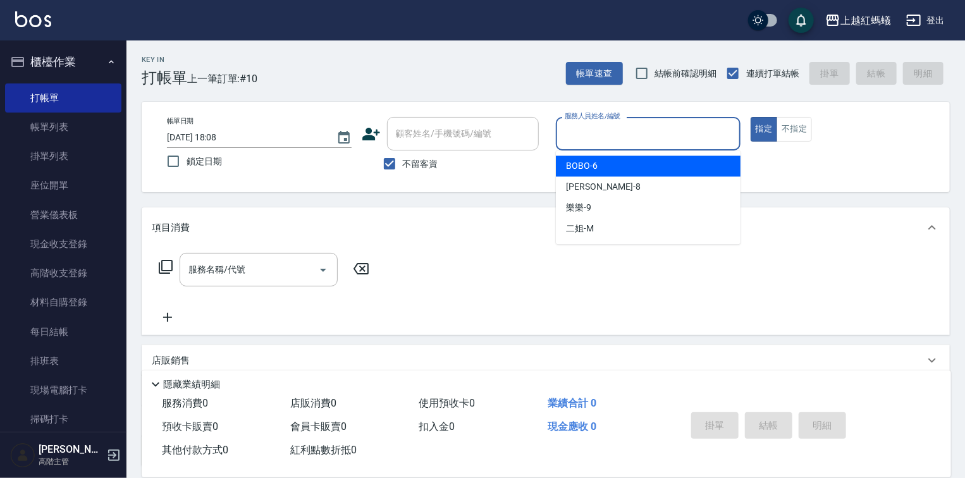
click at [593, 126] on input "服務人員姓名/編號" at bounding box center [648, 134] width 173 height 22
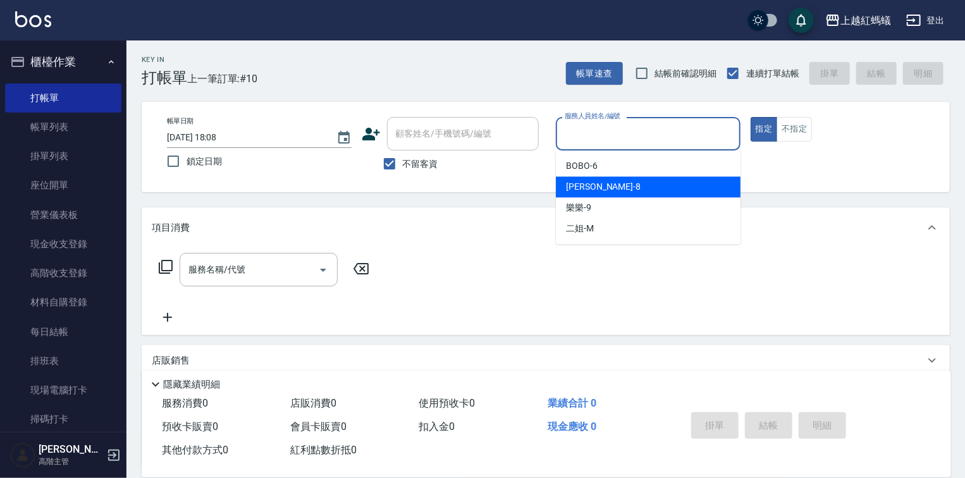
click at [598, 185] on div "[PERSON_NAME] -8" at bounding box center [648, 186] width 185 height 21
type input "[PERSON_NAME]-8"
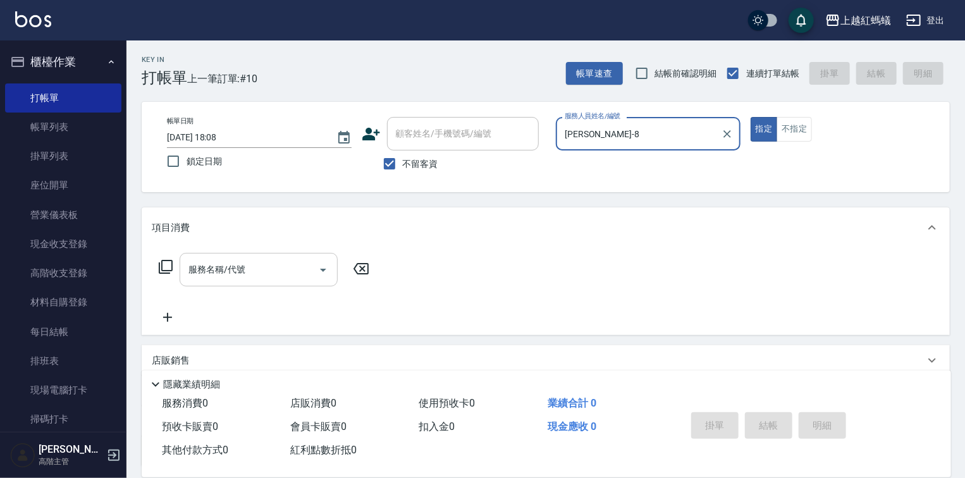
click at [302, 261] on input "服務名稱/代號" at bounding box center [249, 270] width 128 height 22
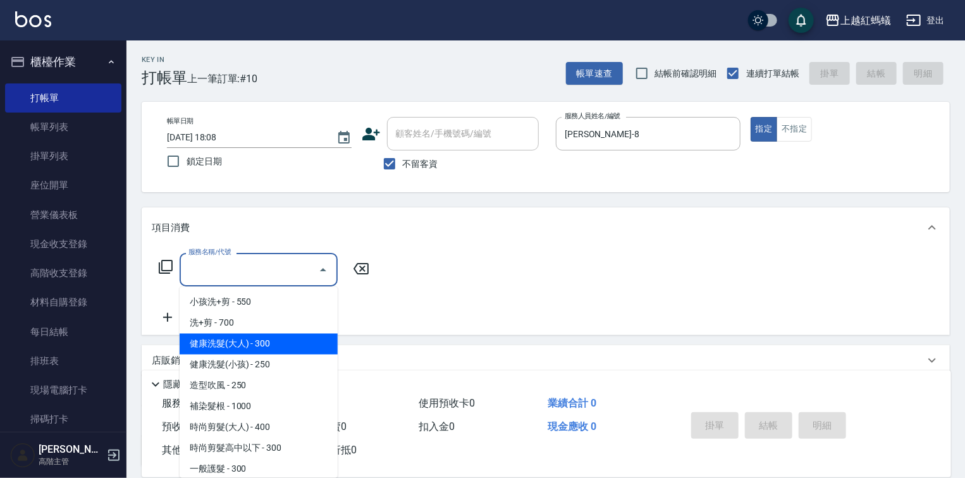
click at [301, 349] on span "健康洗髮(大人) - 300" at bounding box center [259, 344] width 158 height 21
type input "健康洗髮(大人)(201)"
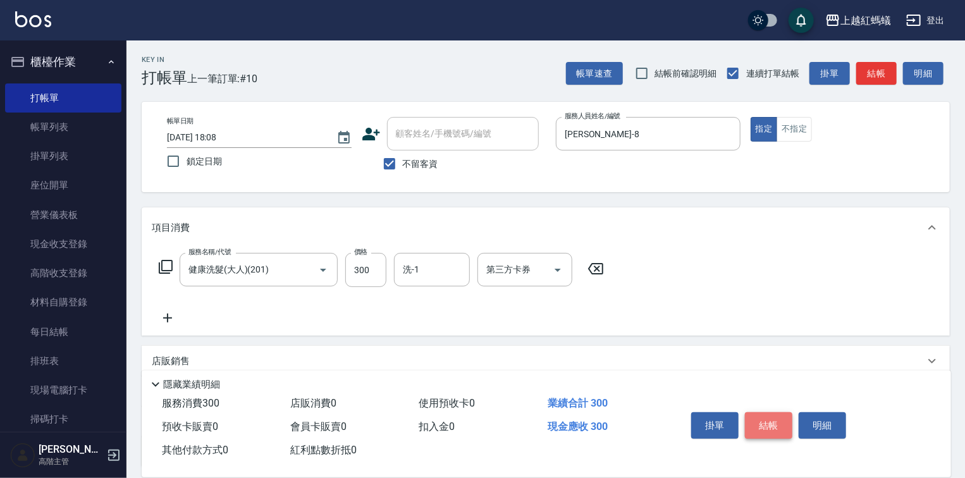
click at [759, 430] on button "結帳" at bounding box center [768, 425] width 47 height 27
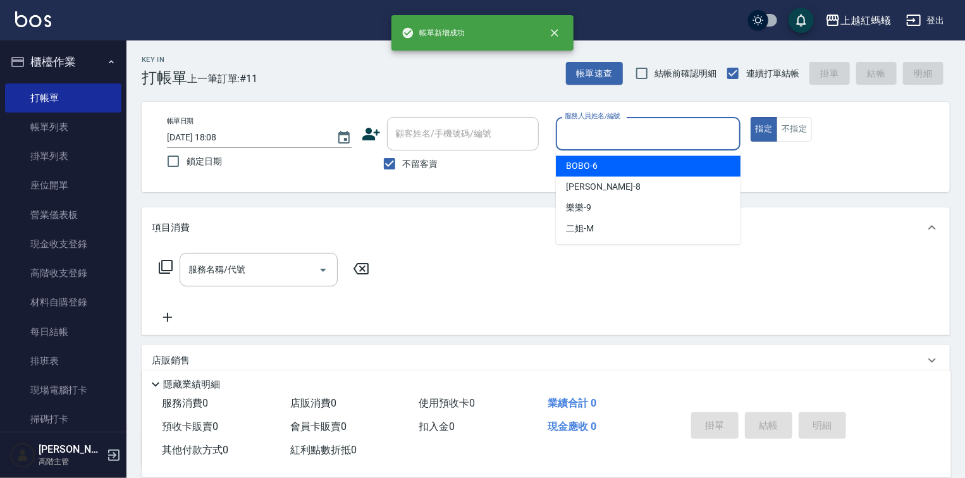
click at [623, 131] on input "服務人員姓名/編號" at bounding box center [648, 134] width 173 height 22
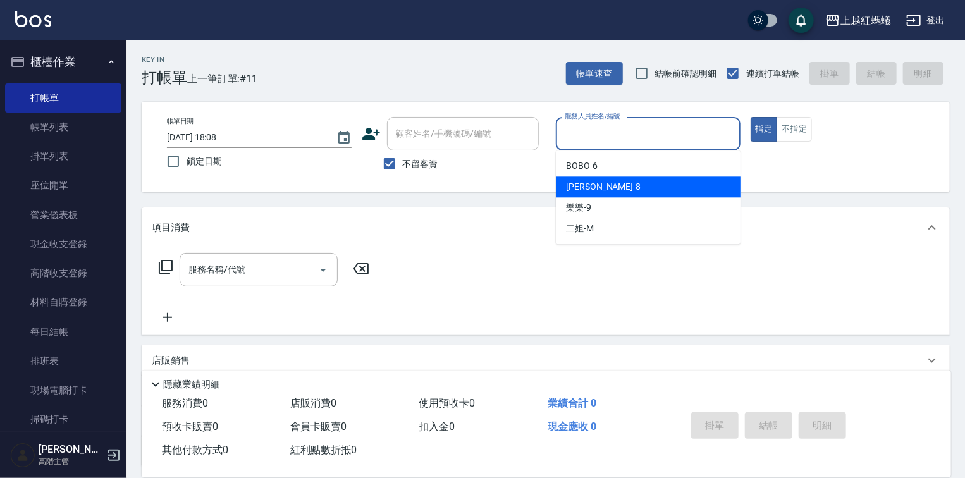
click at [629, 194] on div "[PERSON_NAME] -8" at bounding box center [648, 186] width 185 height 21
type input "[PERSON_NAME]-8"
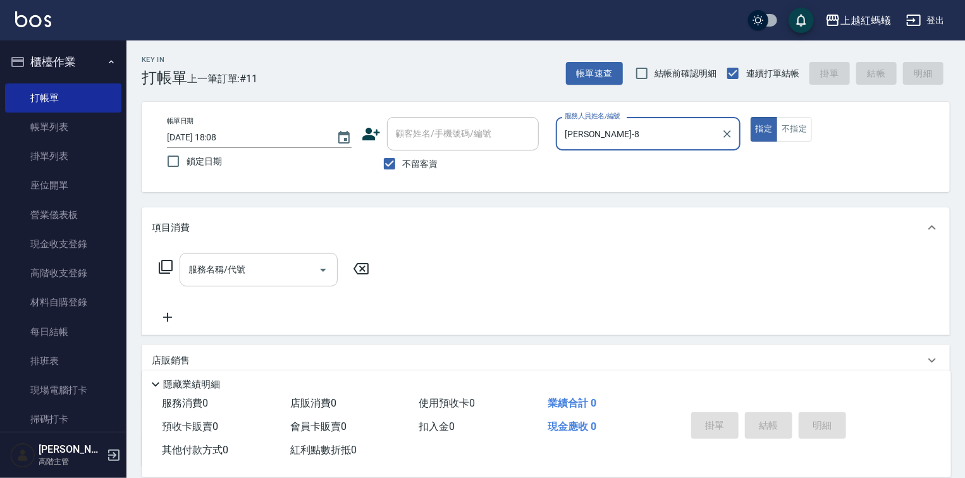
click at [265, 265] on input "服務名稱/代號" at bounding box center [249, 270] width 128 height 22
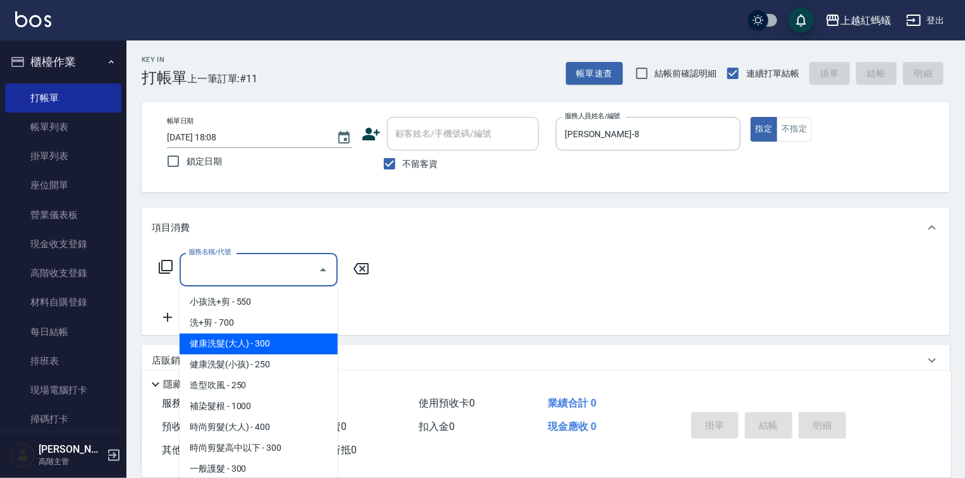
click at [252, 349] on span "健康洗髮(大人) - 300" at bounding box center [259, 344] width 158 height 21
type input "健康洗髮(大人)(201)"
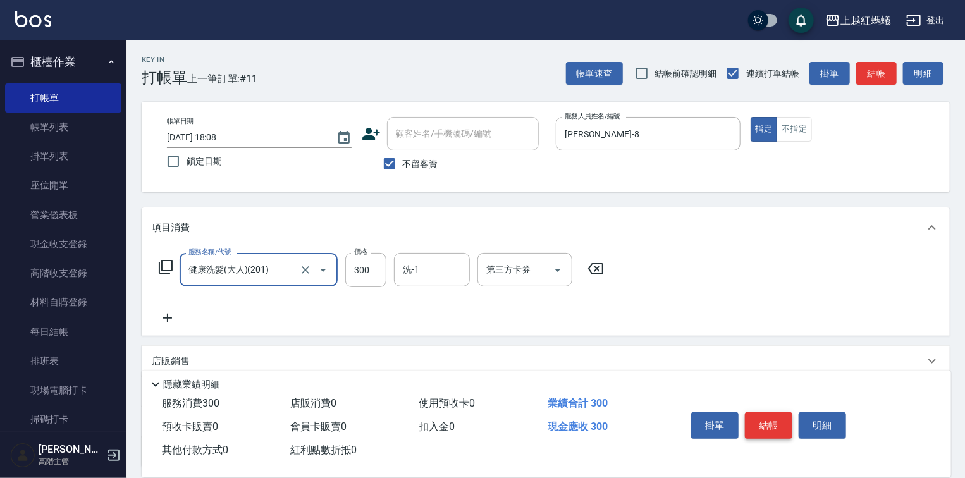
click at [751, 418] on button "結帳" at bounding box center [768, 425] width 47 height 27
